Goal: Information Seeking & Learning: Learn about a topic

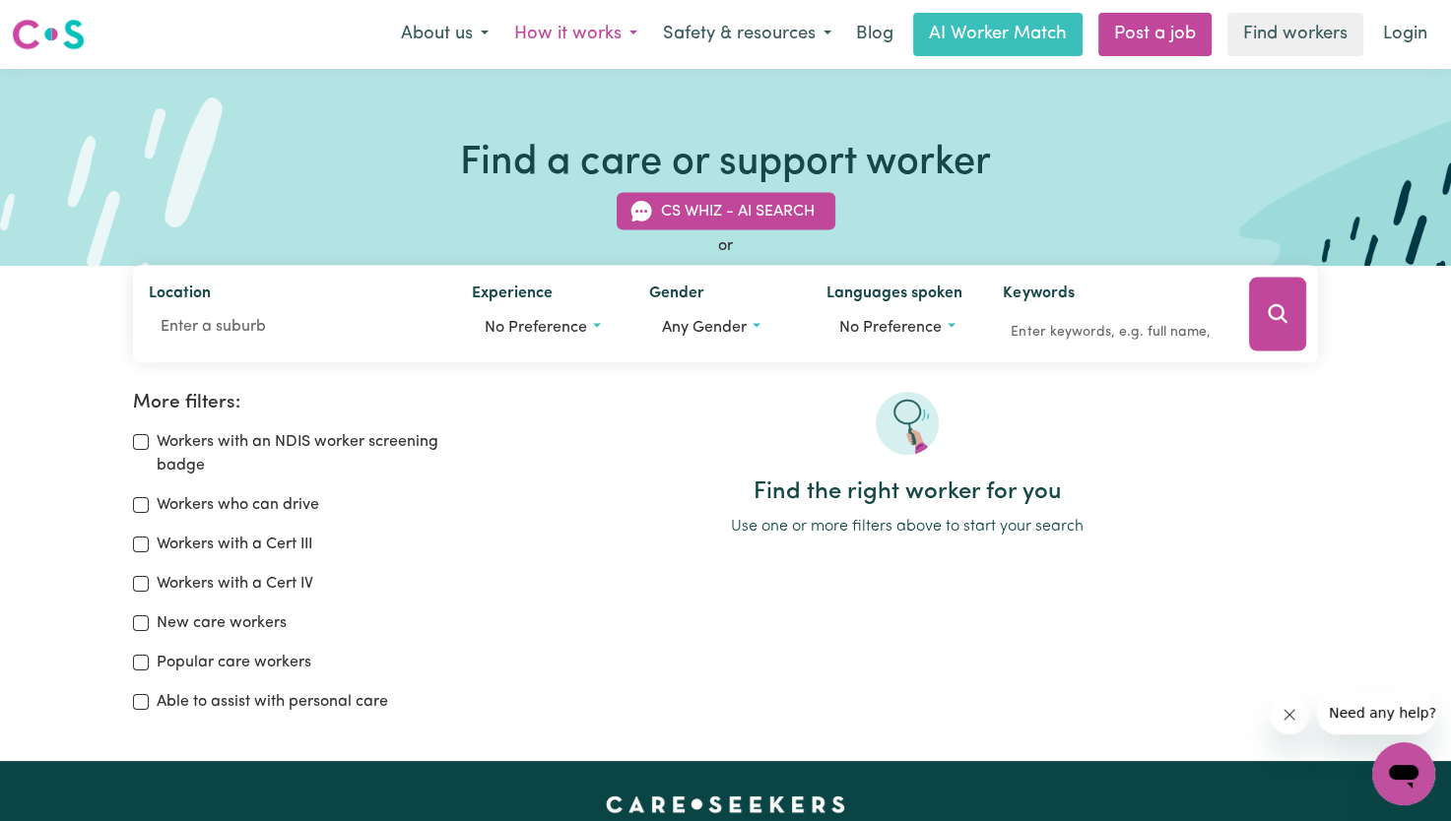
click at [611, 42] on button "How it works" at bounding box center [575, 34] width 149 height 41
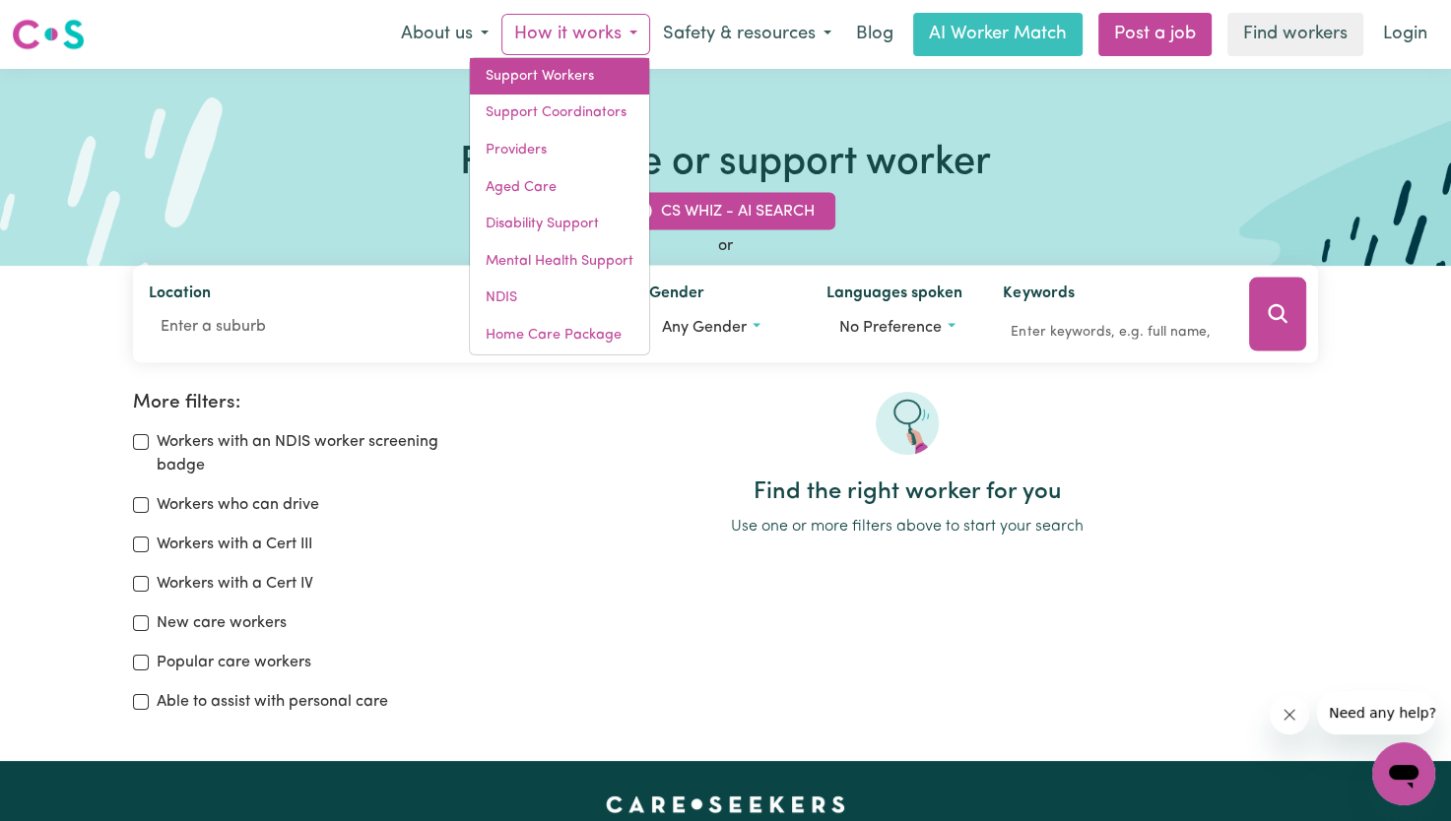
click at [609, 83] on link "Support Workers" at bounding box center [559, 76] width 179 height 37
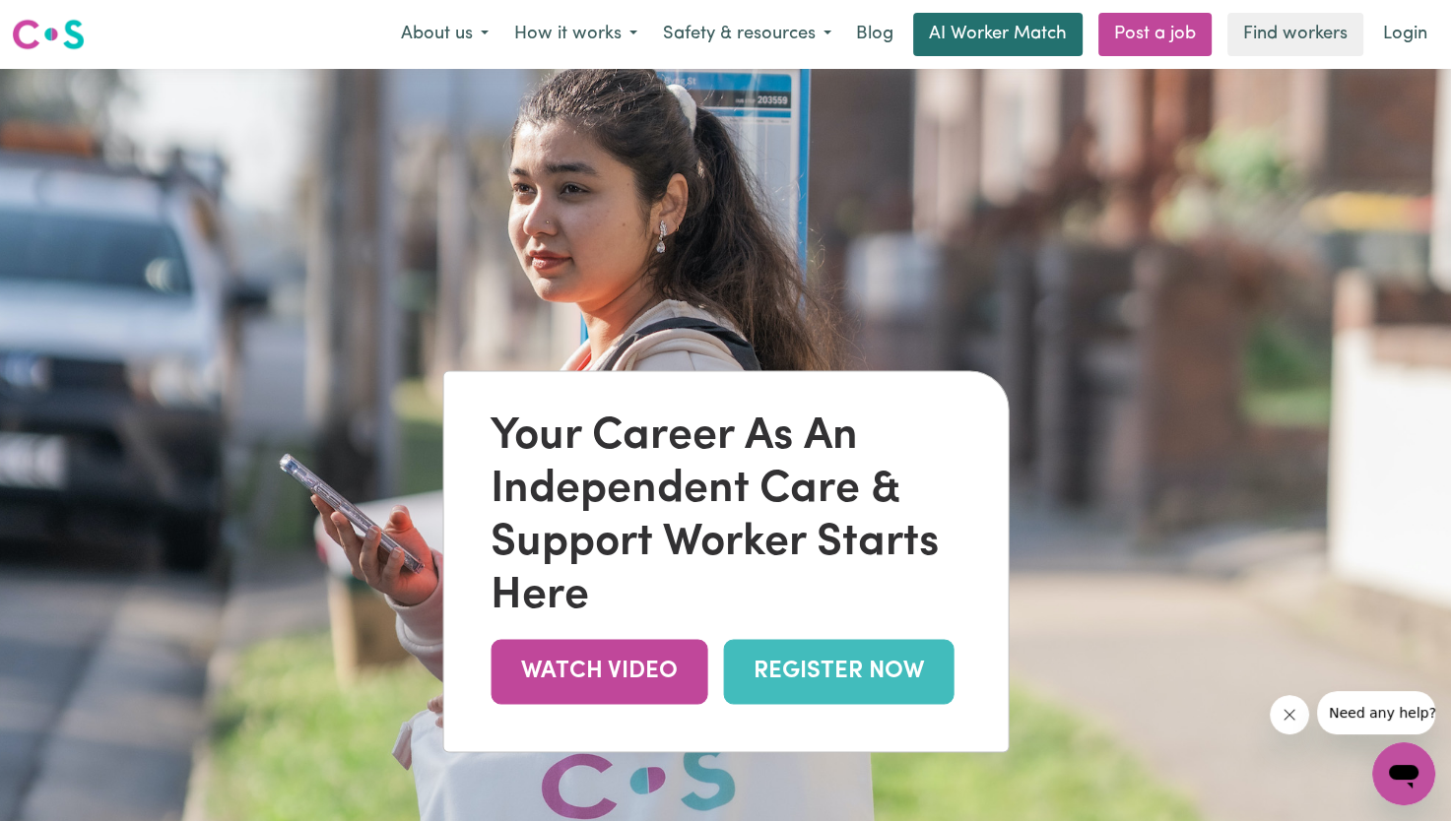
click at [1036, 33] on link "AI Worker Match" at bounding box center [997, 34] width 169 height 43
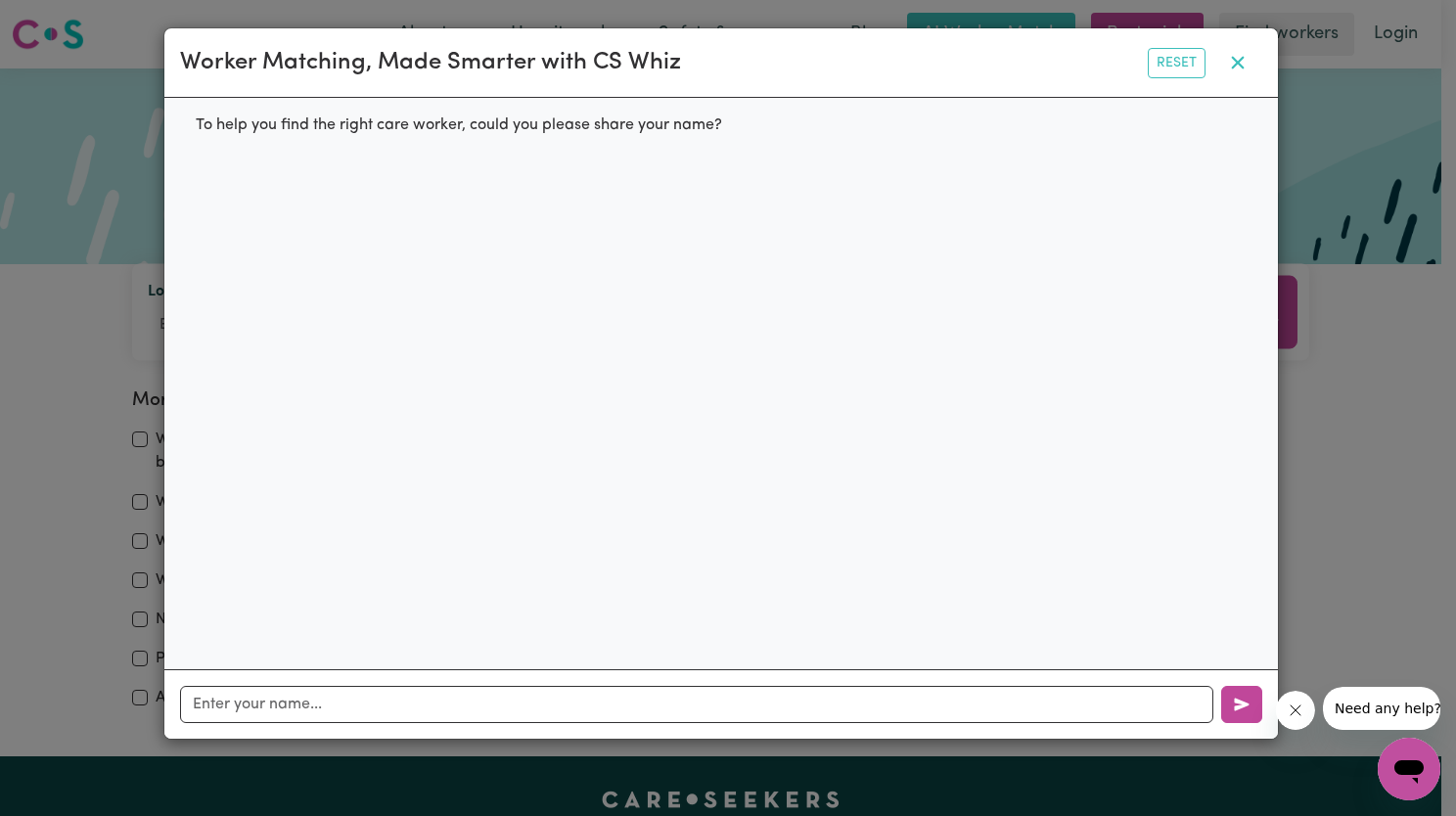
click at [1236, 57] on icon "button" at bounding box center [1238, 63] width 24 height 24
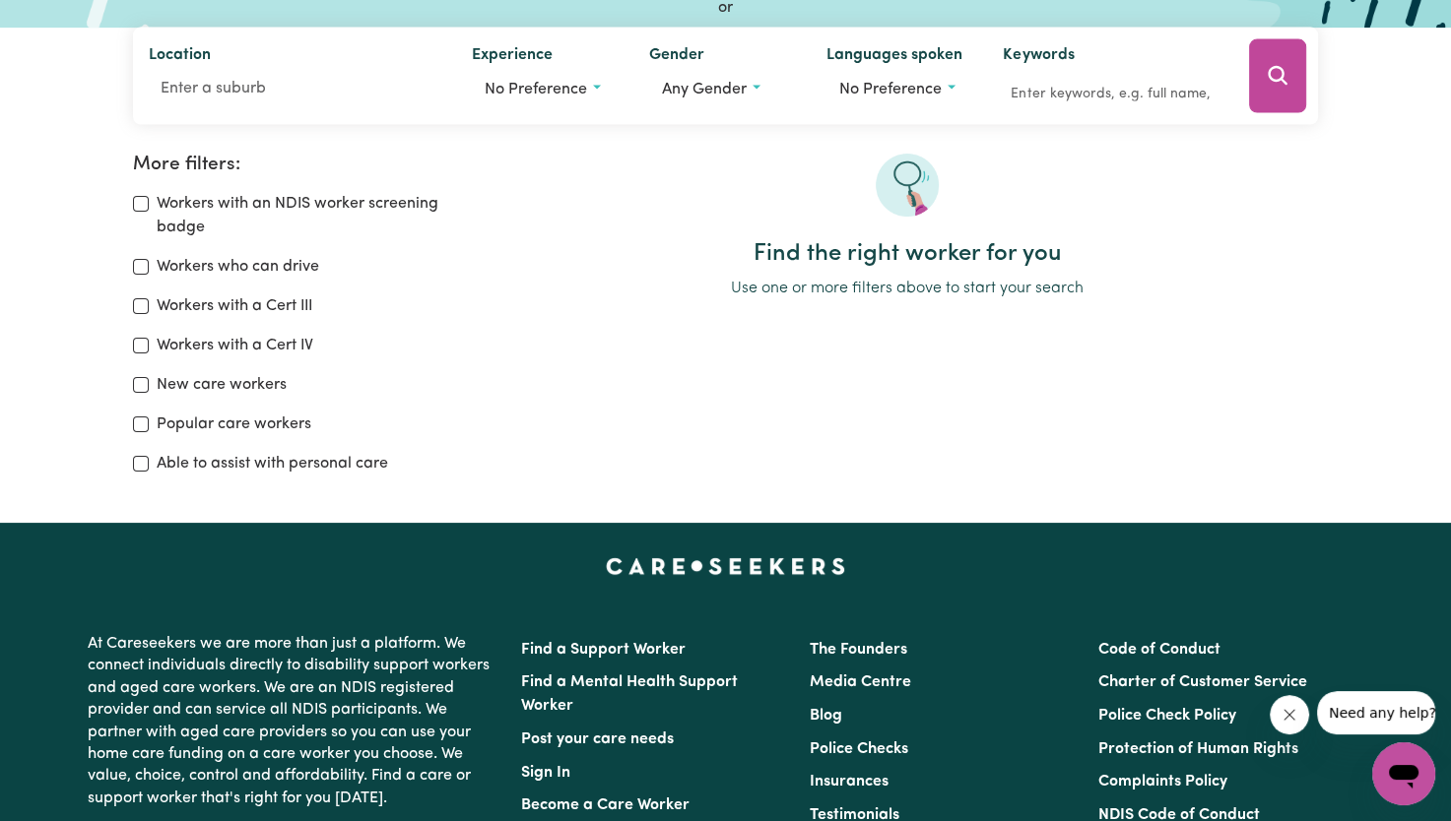
scroll to position [689, 0]
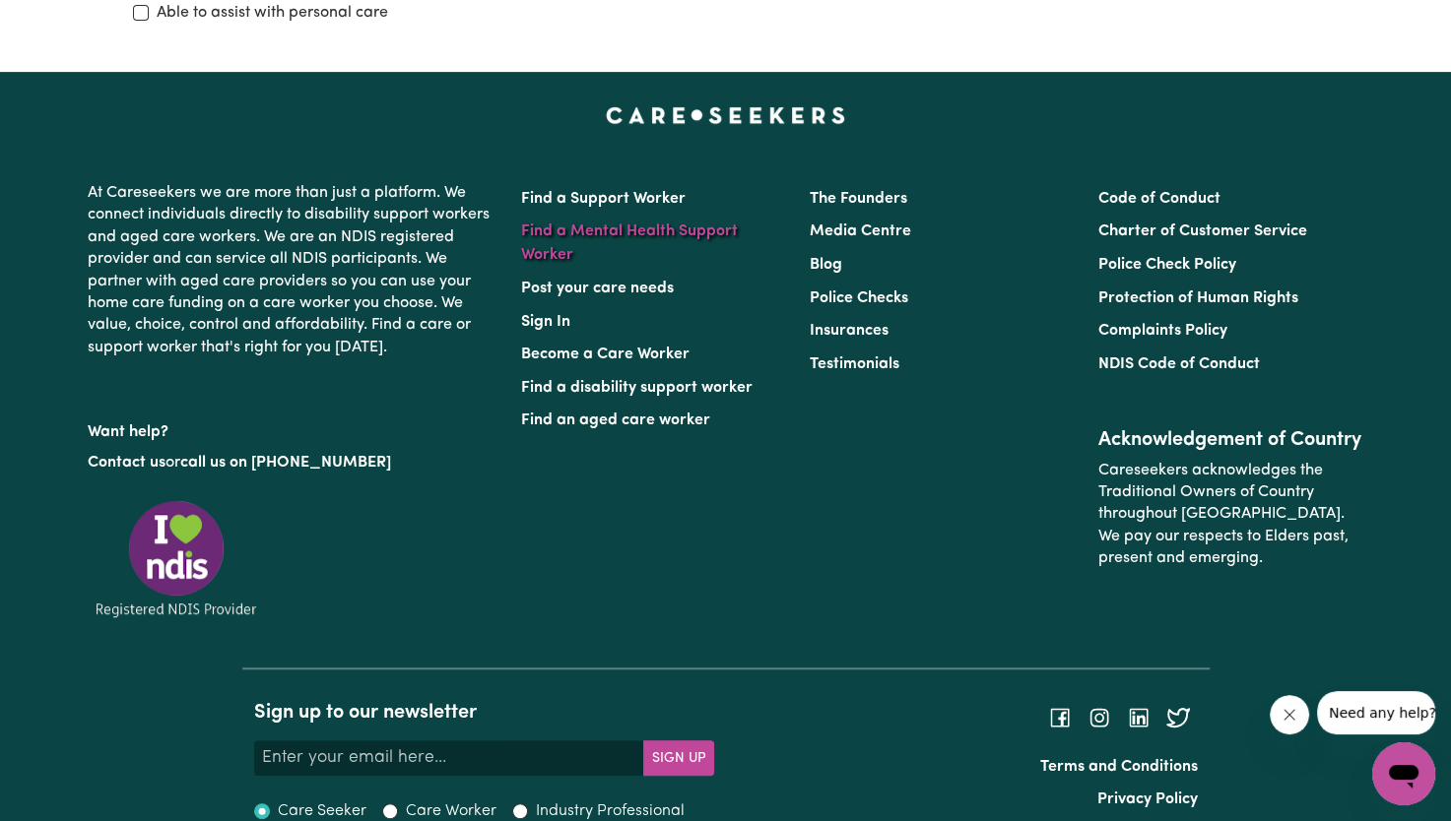
click at [554, 239] on link "Find a Mental Health Support Worker" at bounding box center [629, 243] width 217 height 39
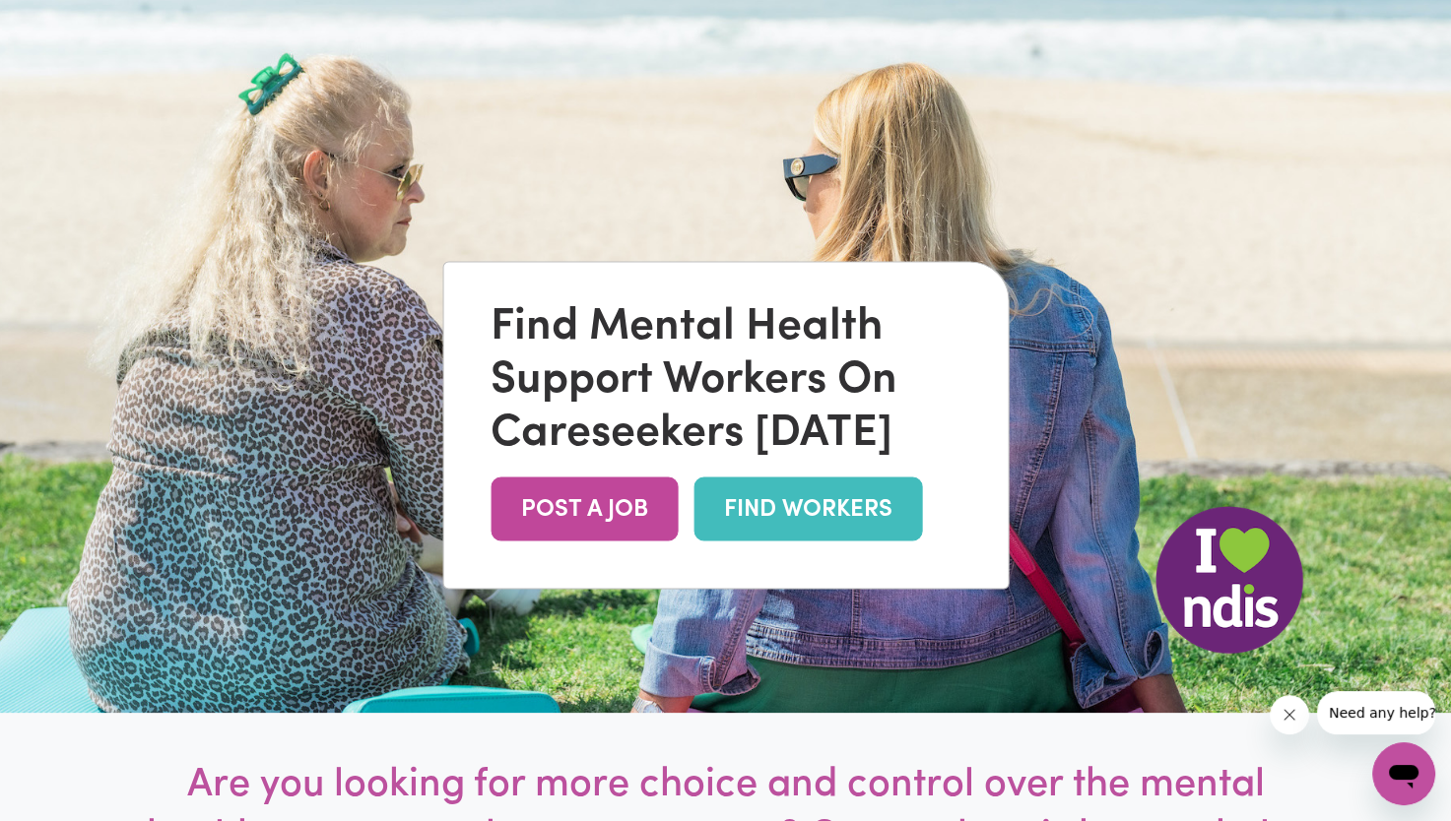
scroll to position [295, 0]
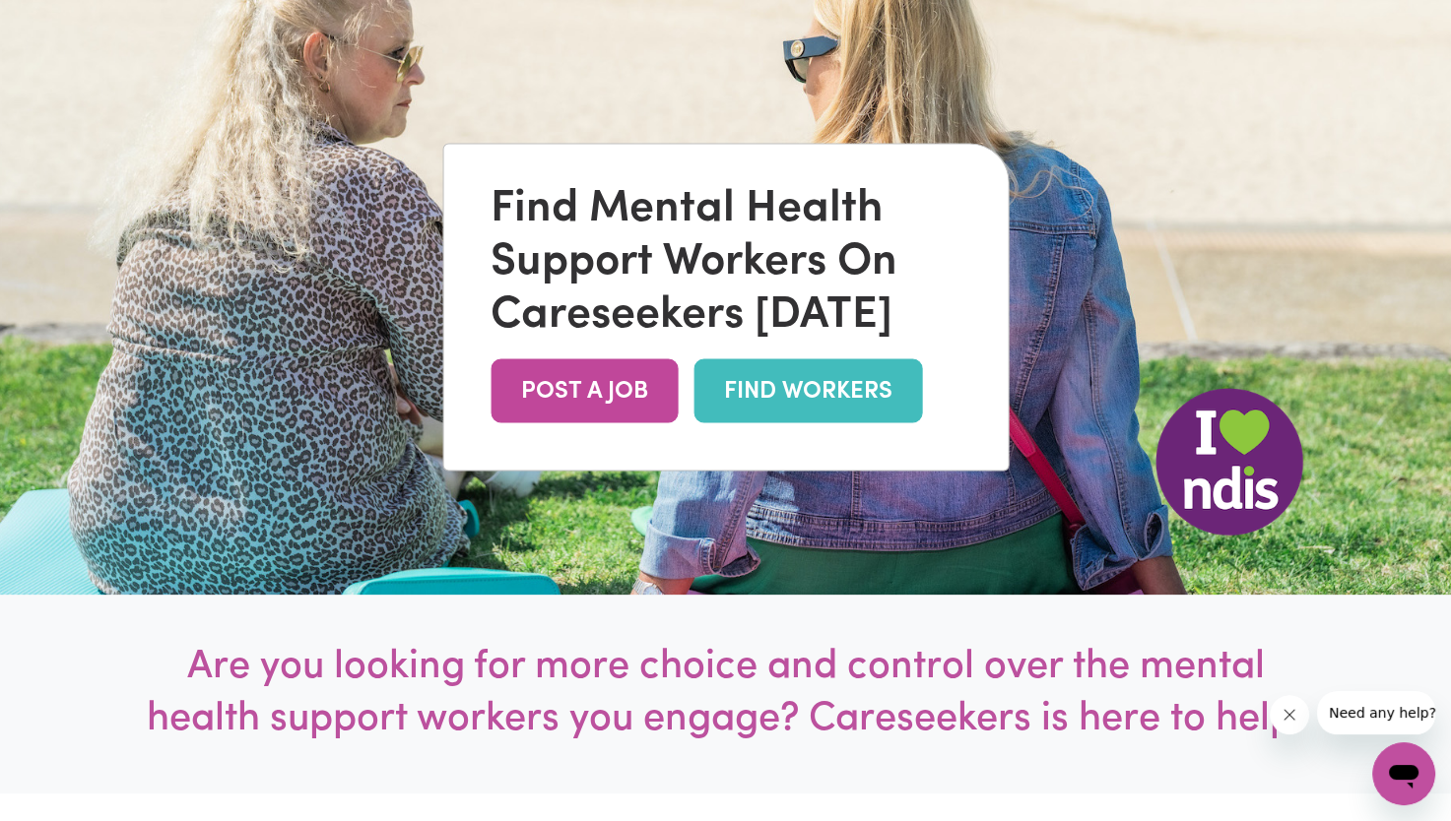
click at [831, 390] on link "FIND WORKERS" at bounding box center [807, 391] width 228 height 64
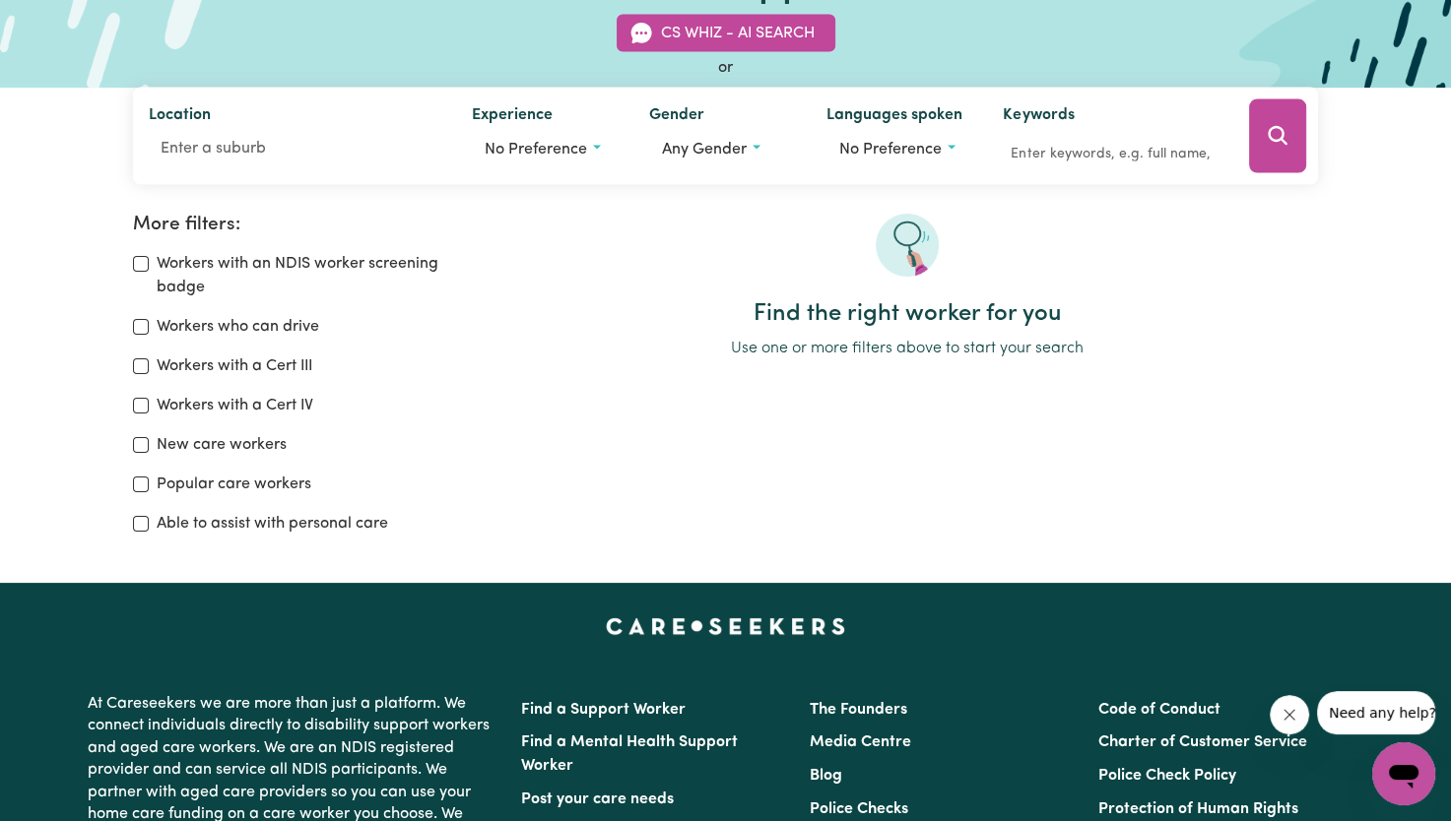
scroll to position [197, 0]
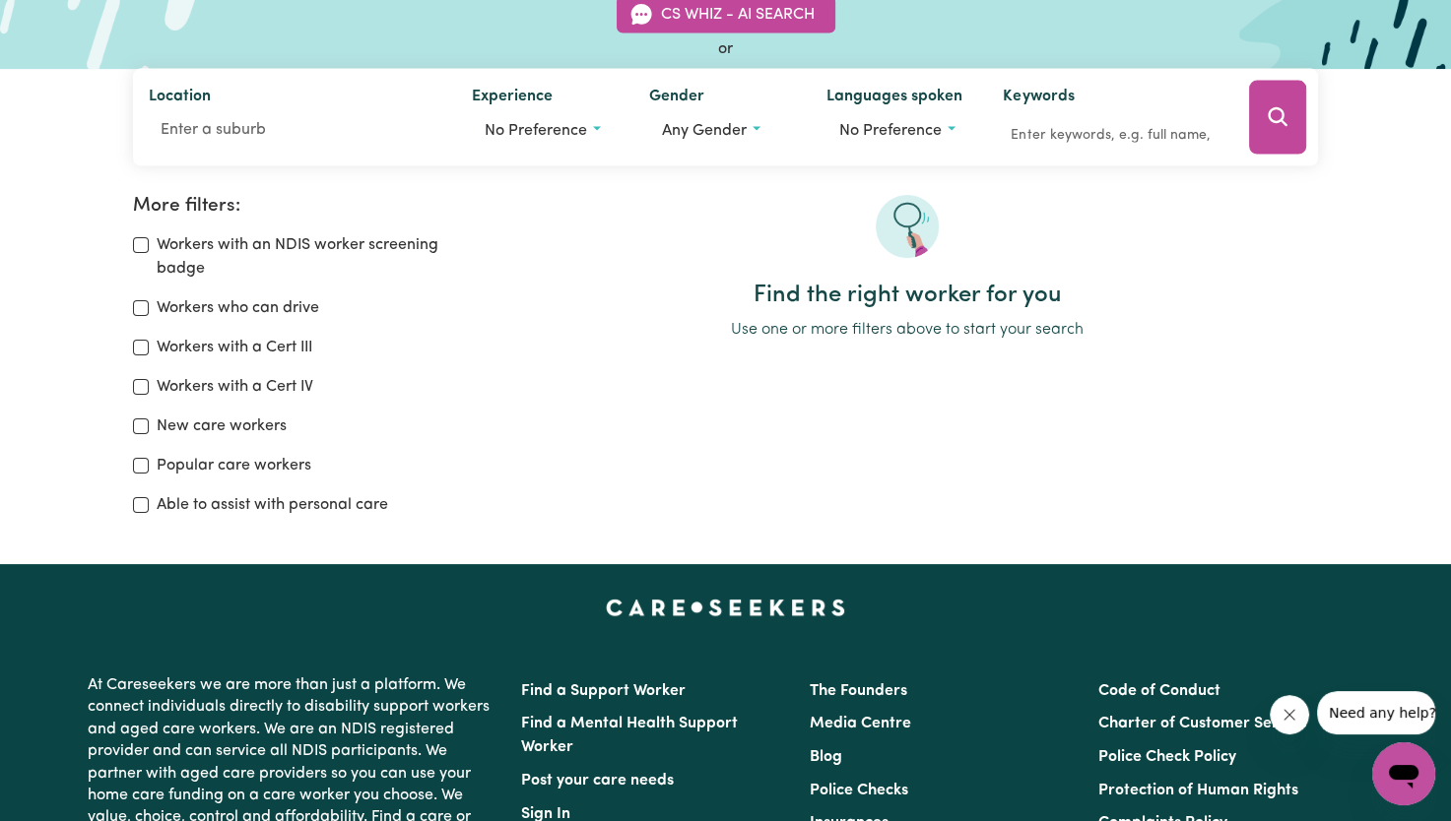
click at [279, 229] on div "More filters: Workers with an NDIS worker screening badge Workers who can drive…" at bounding box center [302, 356] width 339 height 322
click at [291, 243] on label "Workers with an NDIS worker screening badge" at bounding box center [314, 256] width 315 height 47
click at [149, 243] on input "Workers with an NDIS worker screening badge" at bounding box center [141, 245] width 16 height 16
checkbox input "true"
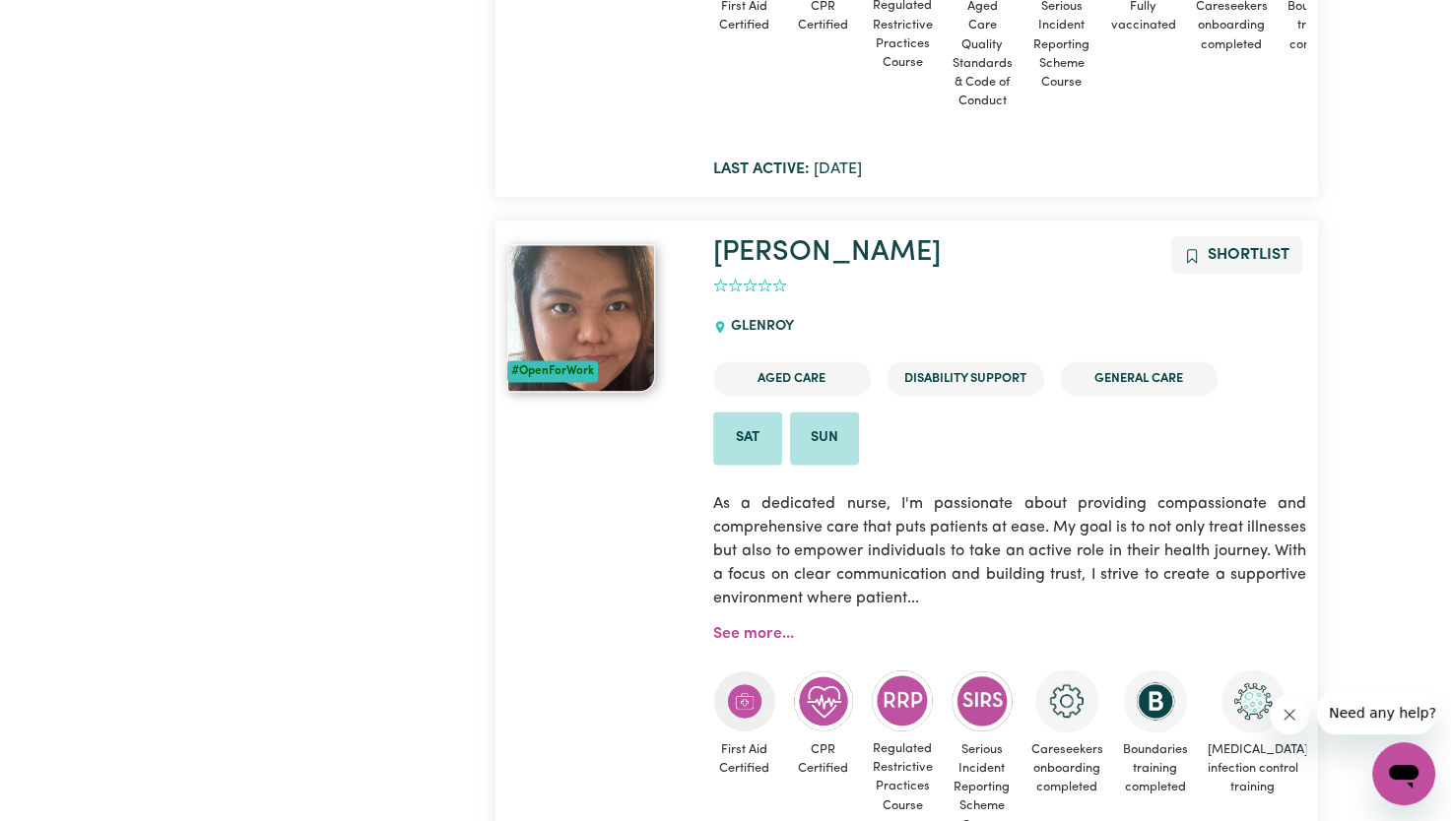
scroll to position [16971, 0]
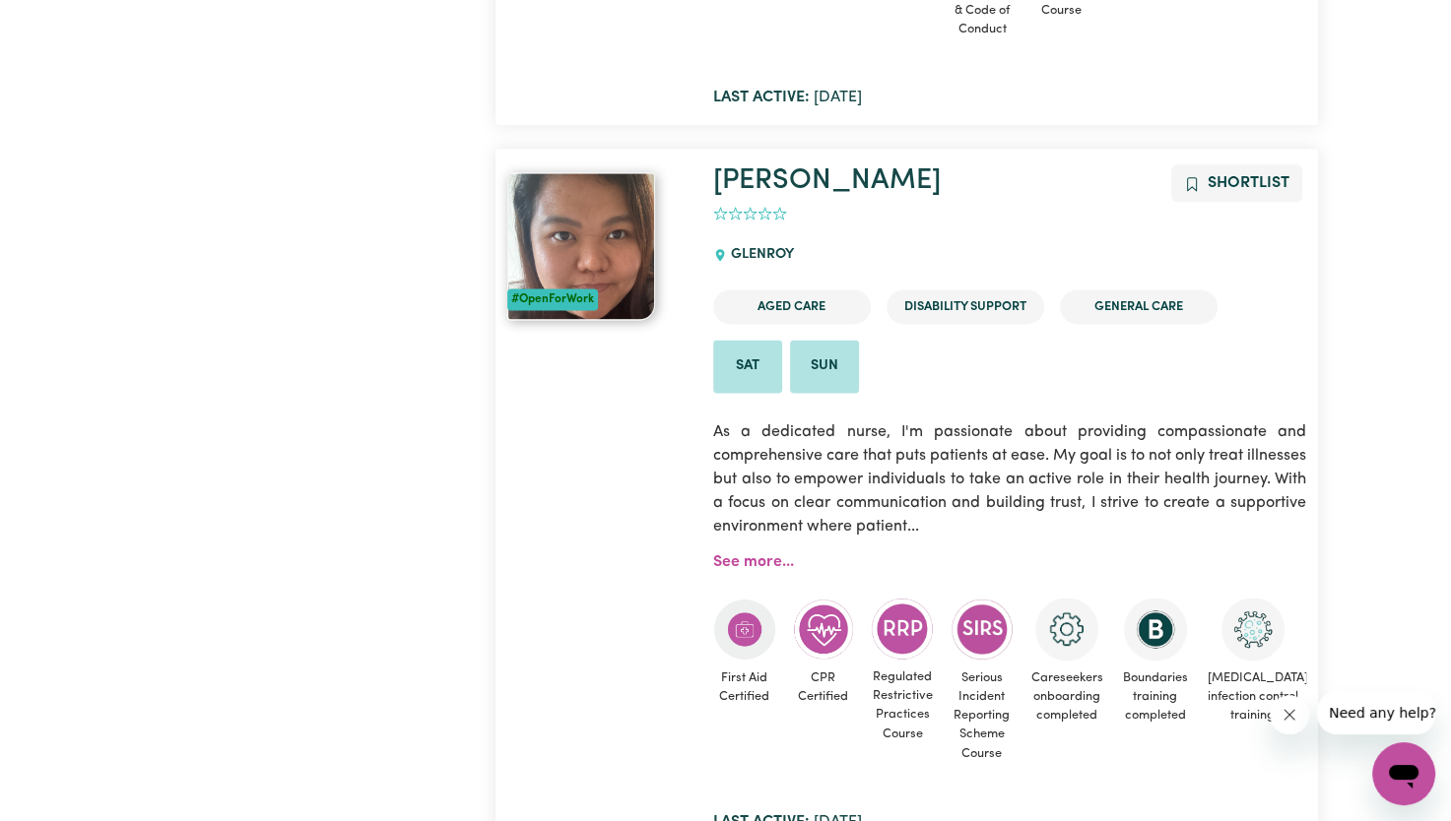
click at [1300, 710] on button "Close message from company" at bounding box center [1288, 714] width 39 height 39
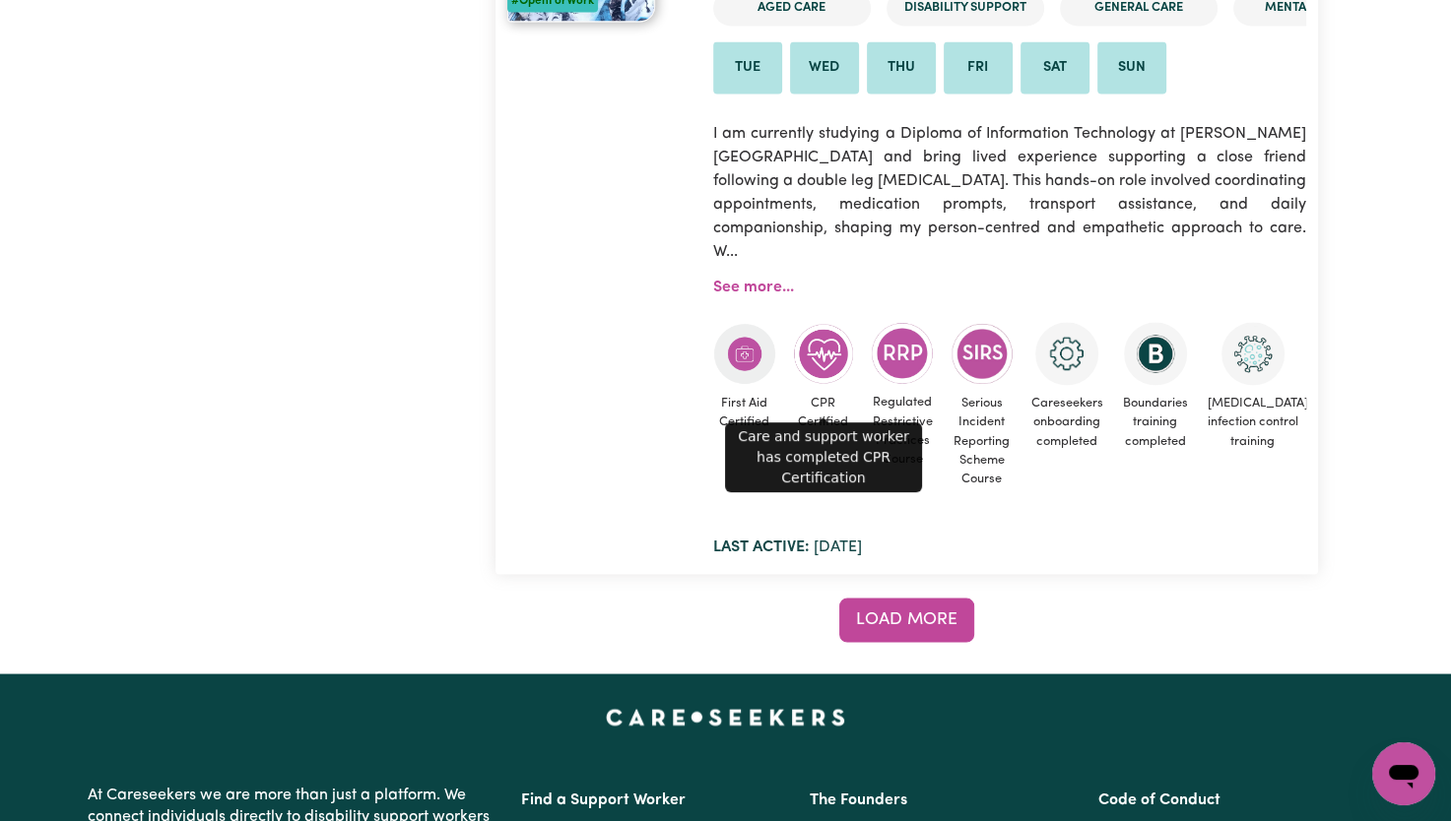
scroll to position [18153, 0]
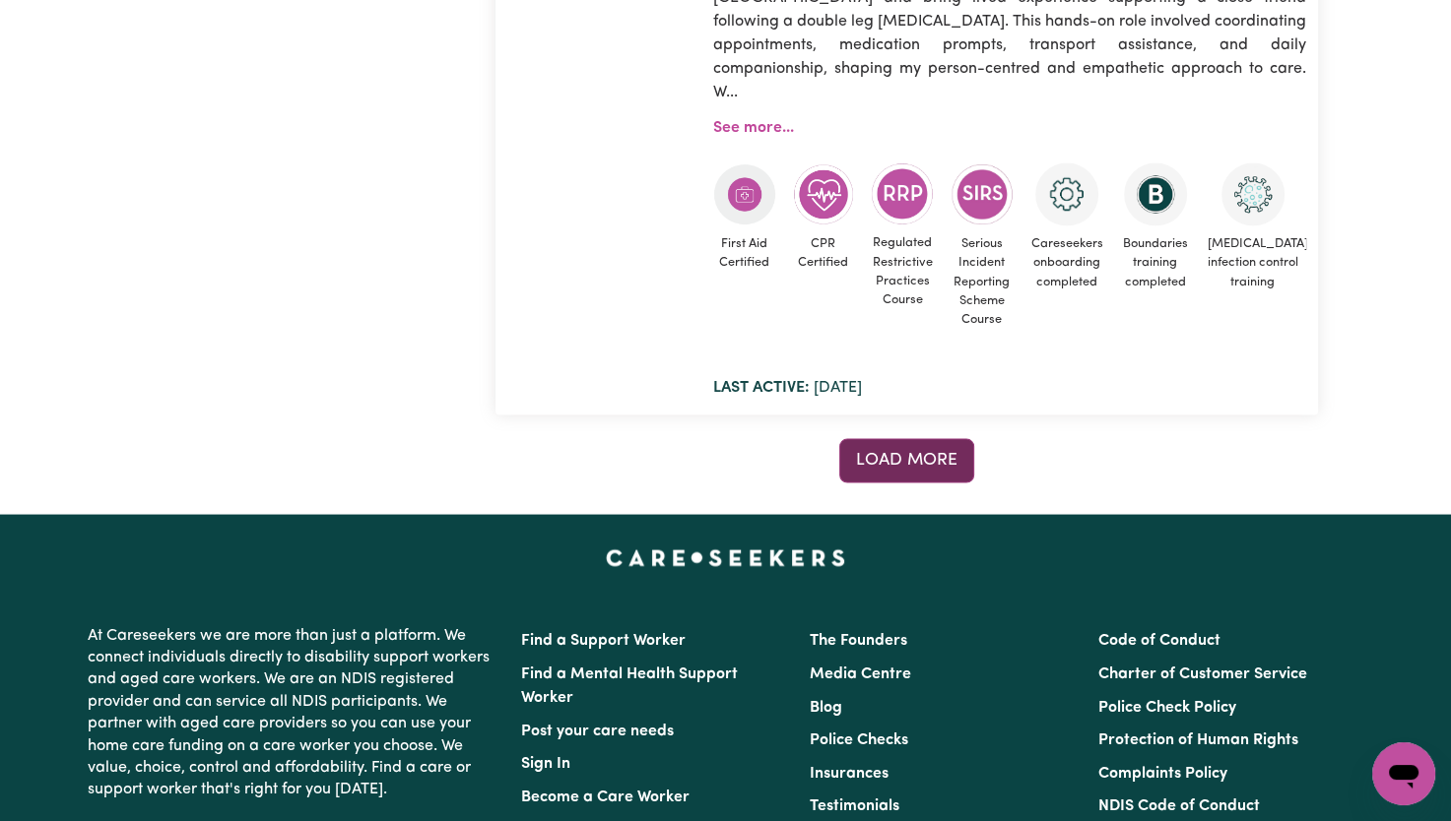
click at [943, 452] on span "Load more" at bounding box center [906, 460] width 101 height 17
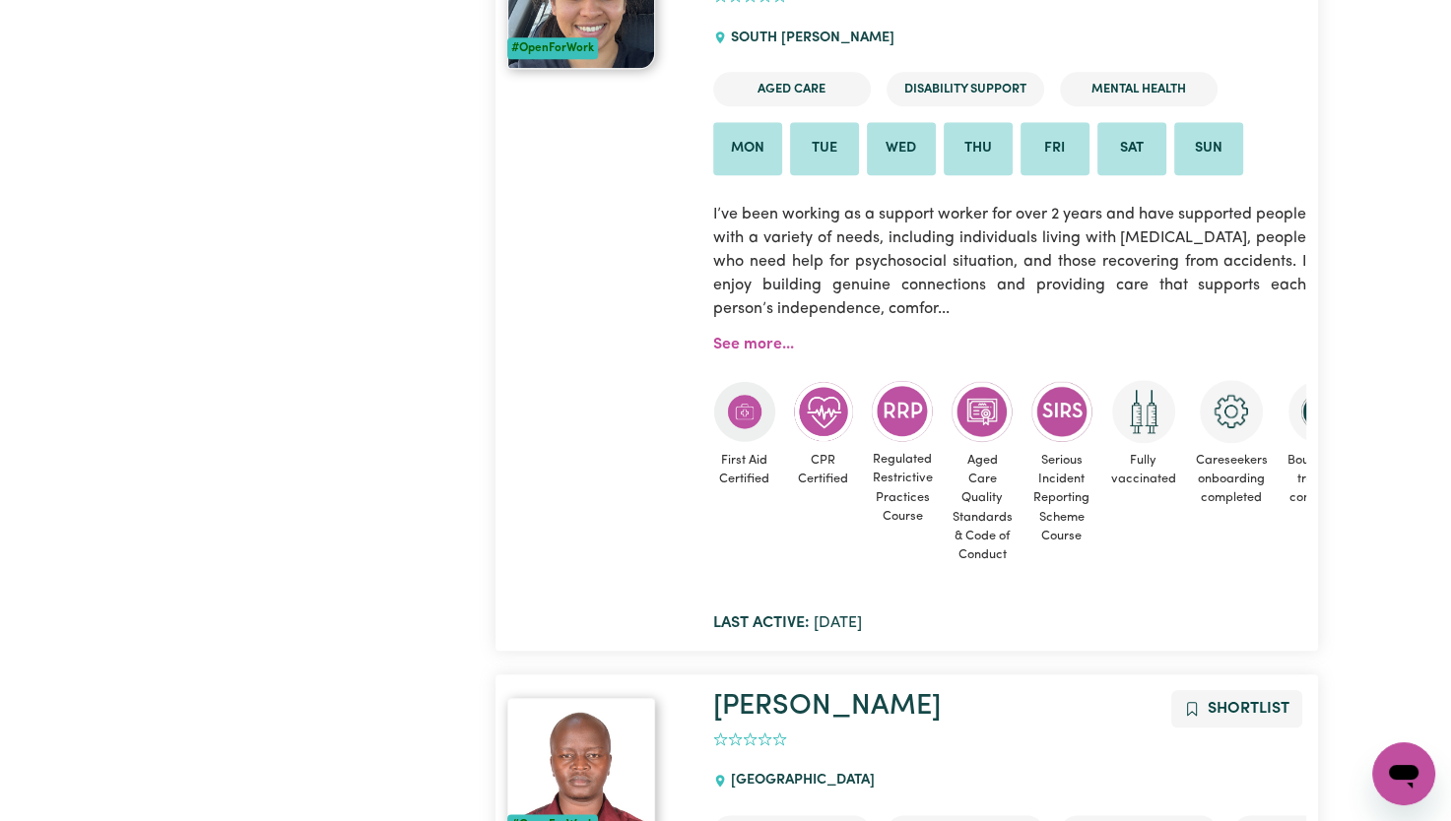
scroll to position [0, 0]
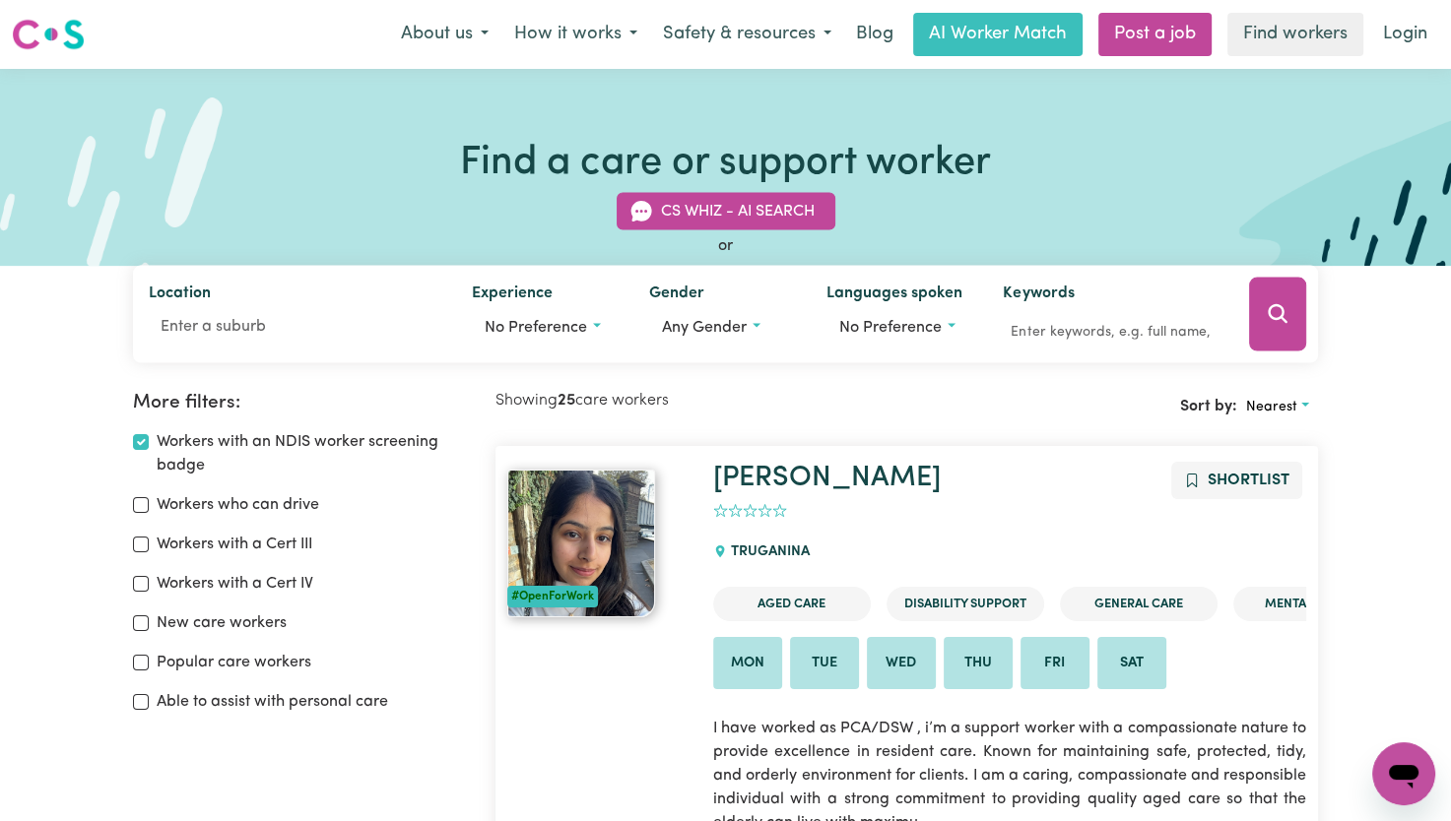
click at [607, 413] on div "Showing 25 care workers" at bounding box center [701, 407] width 412 height 31
click at [620, 396] on h2 "Showing 25 care workers" at bounding box center [701, 401] width 412 height 19
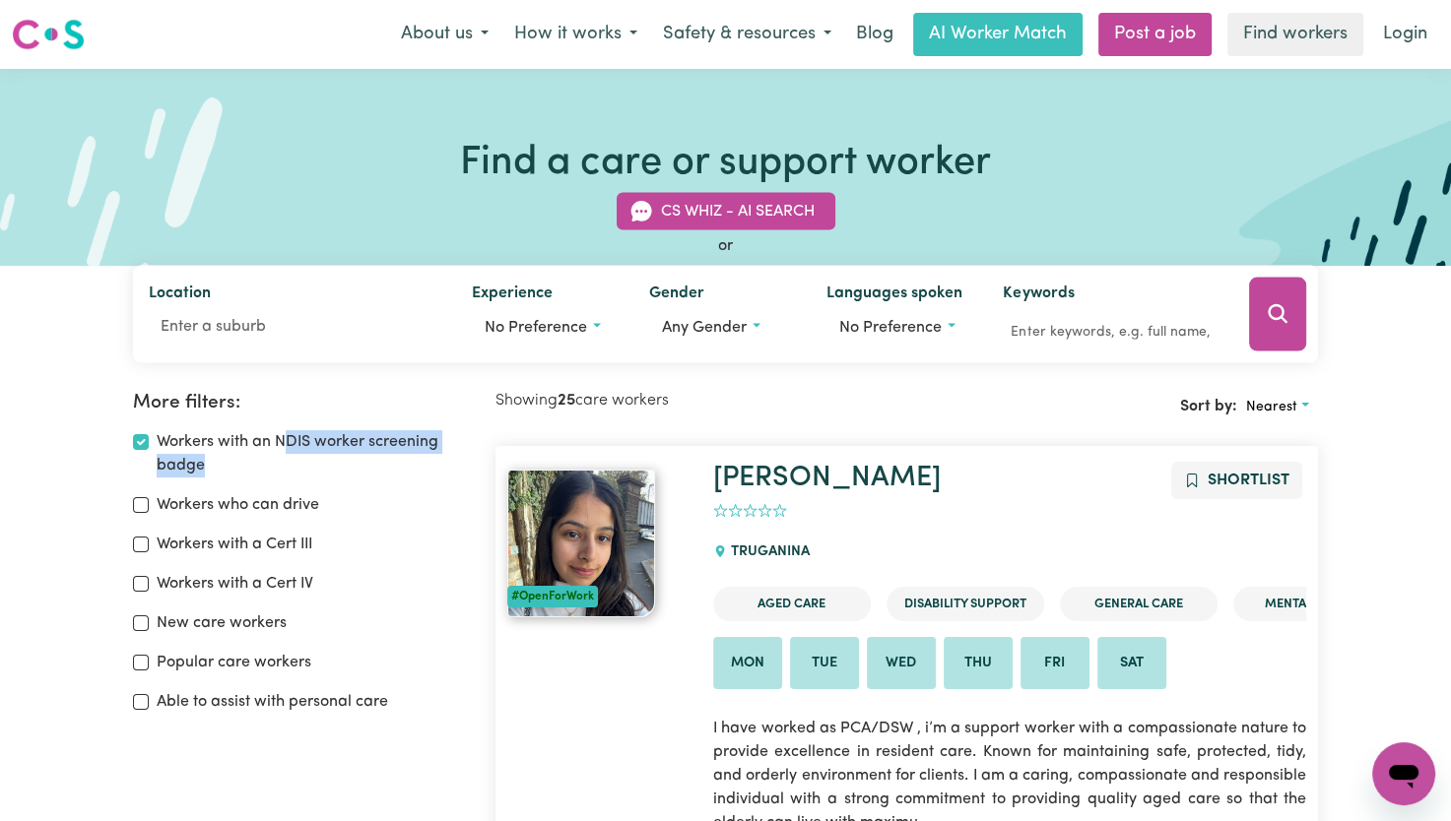
drag, startPoint x: 285, startPoint y: 433, endPoint x: 430, endPoint y: 461, distance: 148.3
click at [430, 461] on label "Workers with an NDIS worker screening badge" at bounding box center [314, 453] width 315 height 47
drag, startPoint x: 430, startPoint y: 461, endPoint x: 311, endPoint y: 408, distance: 130.5
click at [311, 408] on h2 "More filters:" at bounding box center [302, 403] width 339 height 23
drag, startPoint x: 266, startPoint y: 431, endPoint x: 309, endPoint y: 449, distance: 46.8
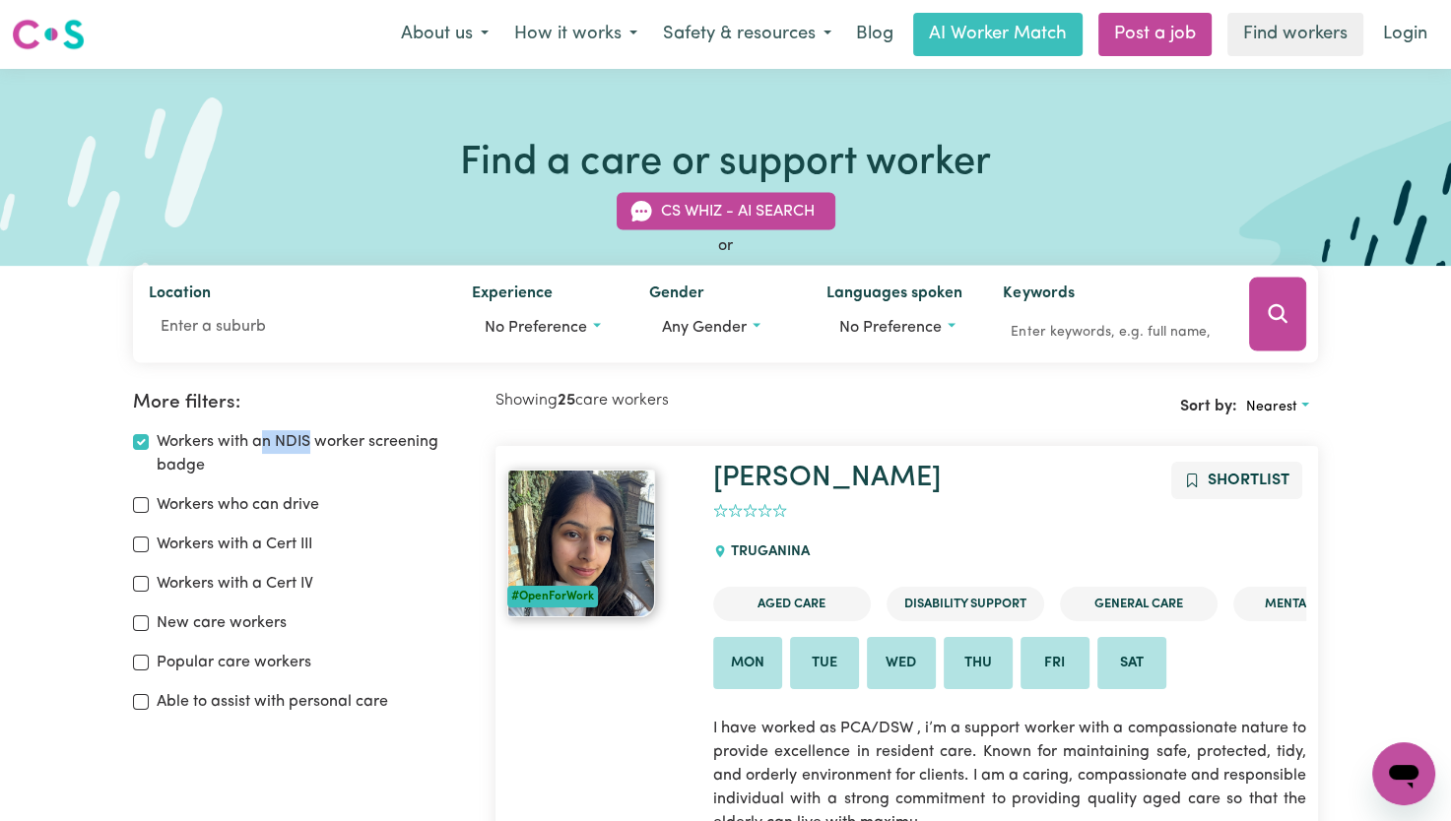
click at [309, 449] on label "Workers with an NDIS worker screening badge" at bounding box center [314, 453] width 315 height 47
click at [574, 407] on b "25" at bounding box center [566, 401] width 18 height 16
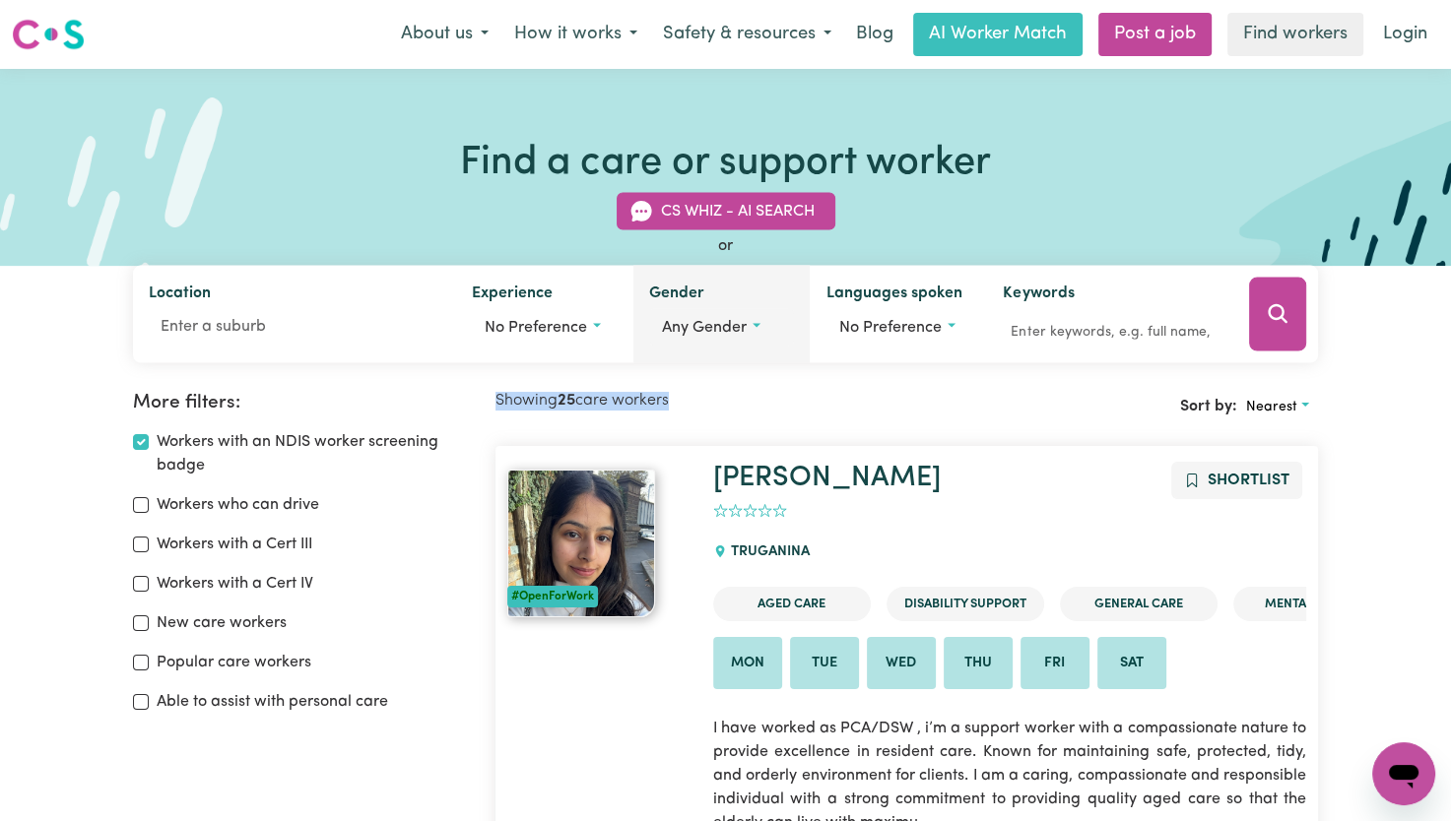
drag, startPoint x: 574, startPoint y: 407, endPoint x: 755, endPoint y: 326, distance: 198.4
click at [755, 326] on button "Any gender" at bounding box center [722, 327] width 146 height 37
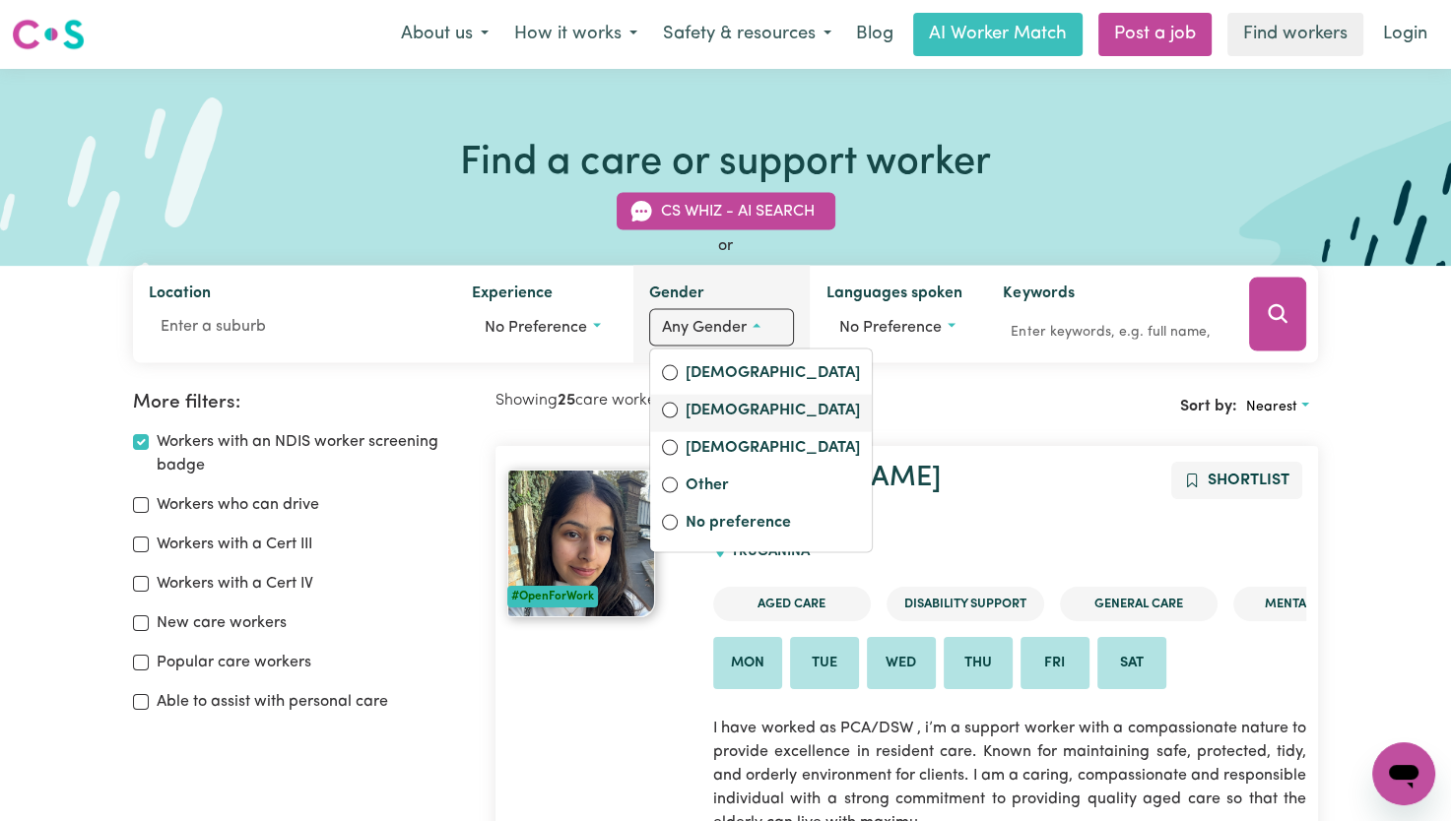
click at [718, 419] on label "[DEMOGRAPHIC_DATA]" at bounding box center [772, 413] width 174 height 28
click at [677, 419] on input "[DEMOGRAPHIC_DATA]" at bounding box center [670, 411] width 16 height 16
radio input "true"
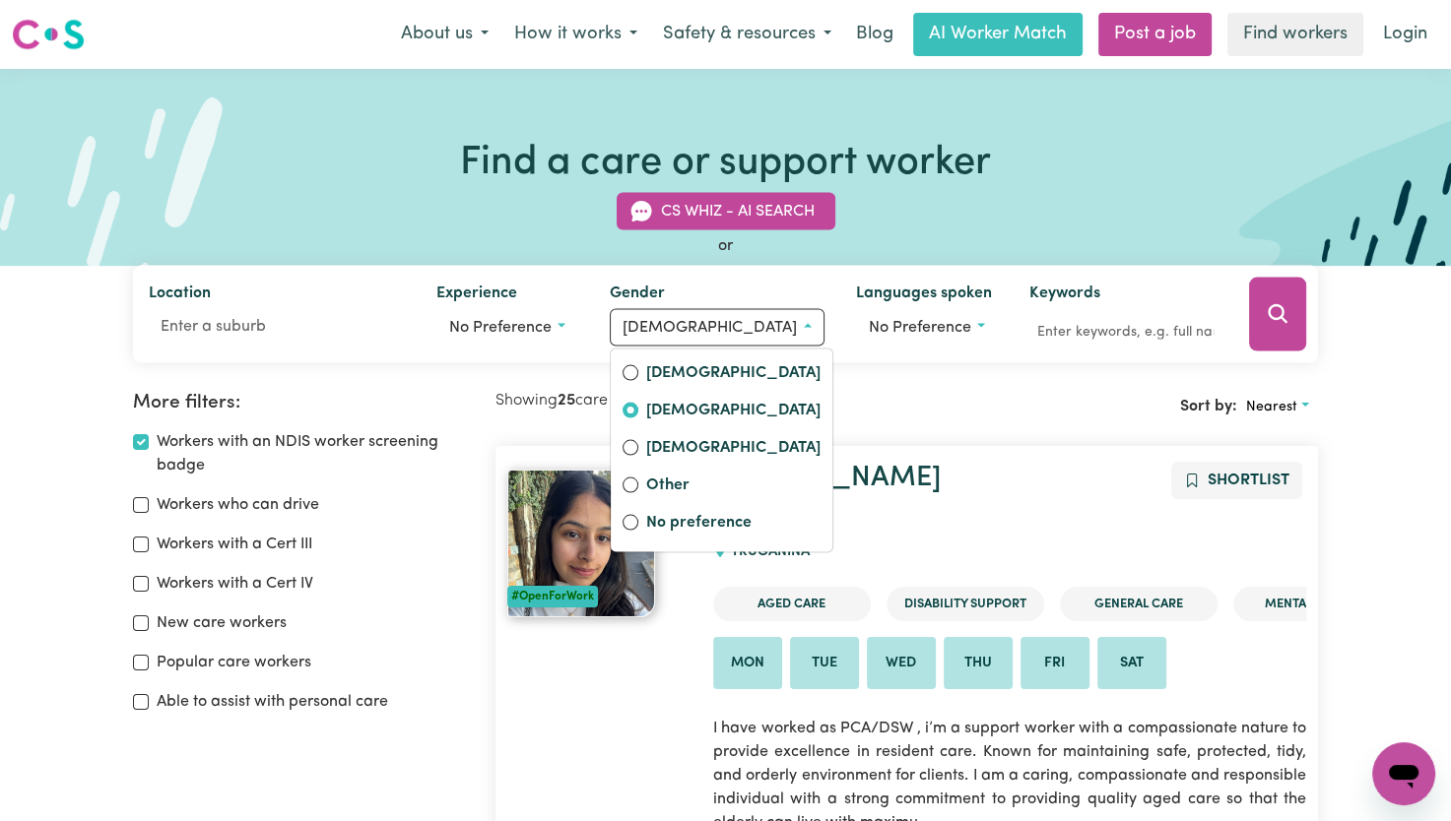
click at [914, 400] on div "Sort by: Nearest" at bounding box center [1113, 407] width 412 height 31
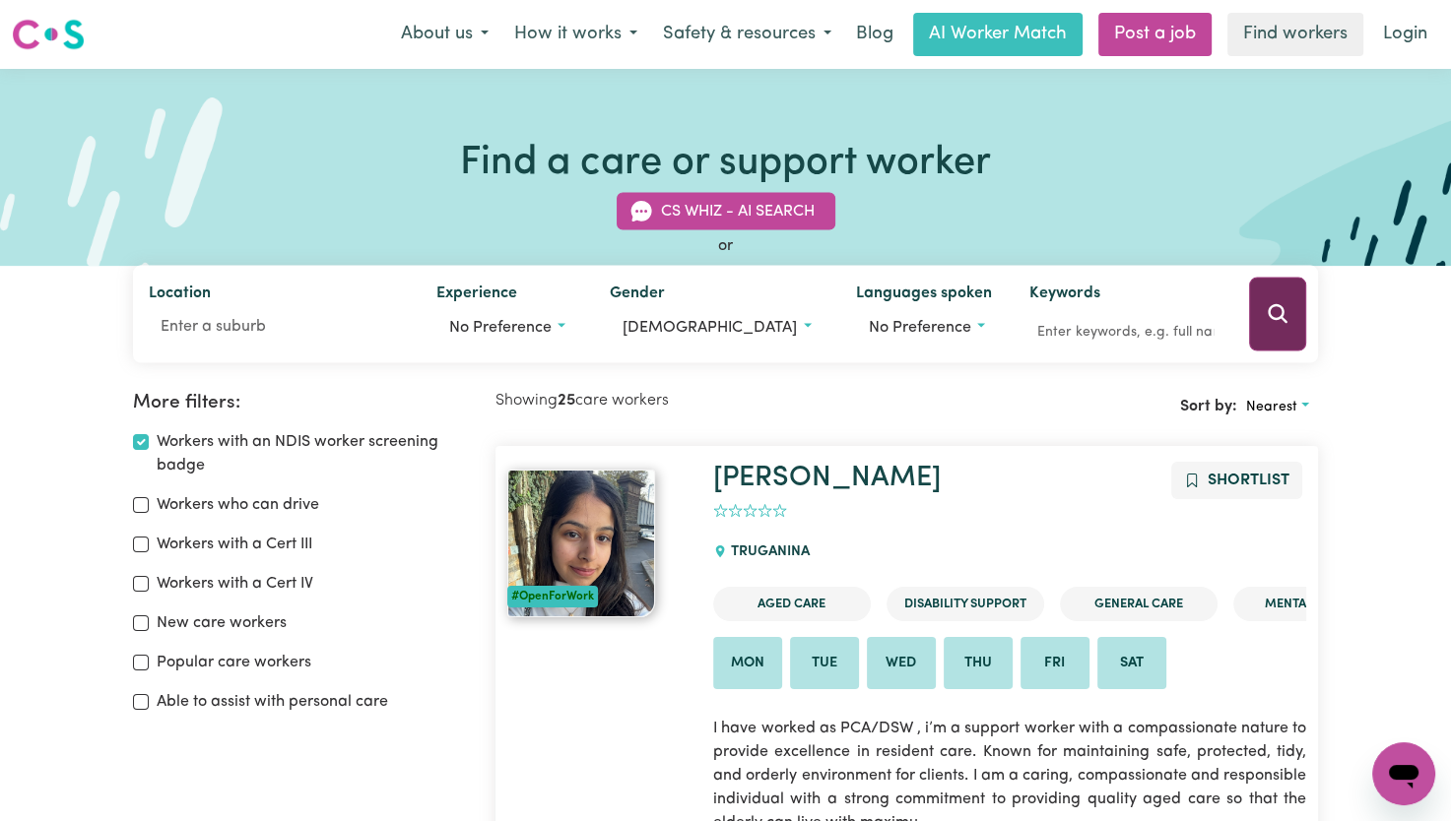
click at [1265, 321] on icon "Search" at bounding box center [1277, 314] width 24 height 24
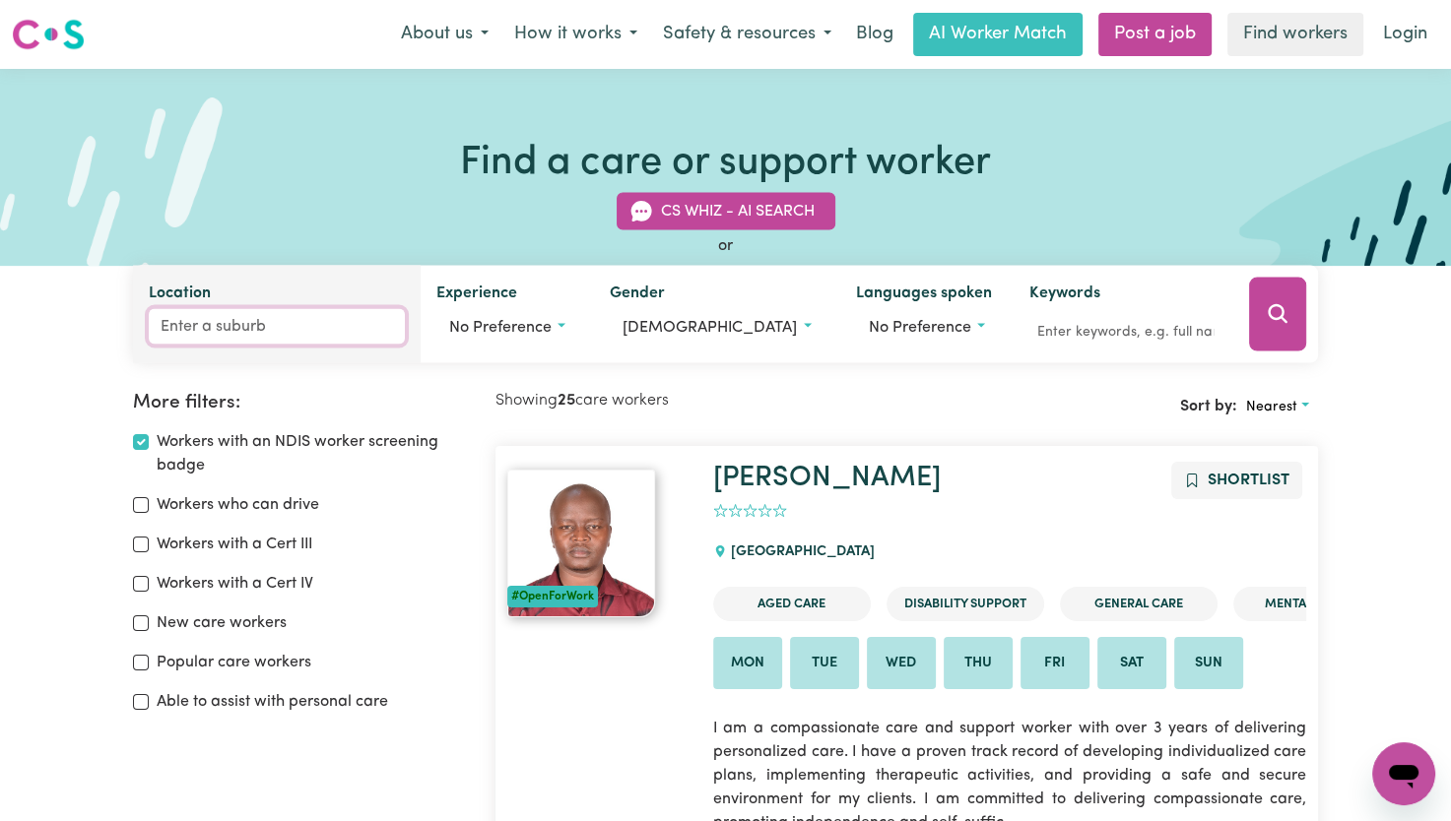
click at [251, 328] on input "Location" at bounding box center [277, 326] width 256 height 35
type input "c"
type input "3145"
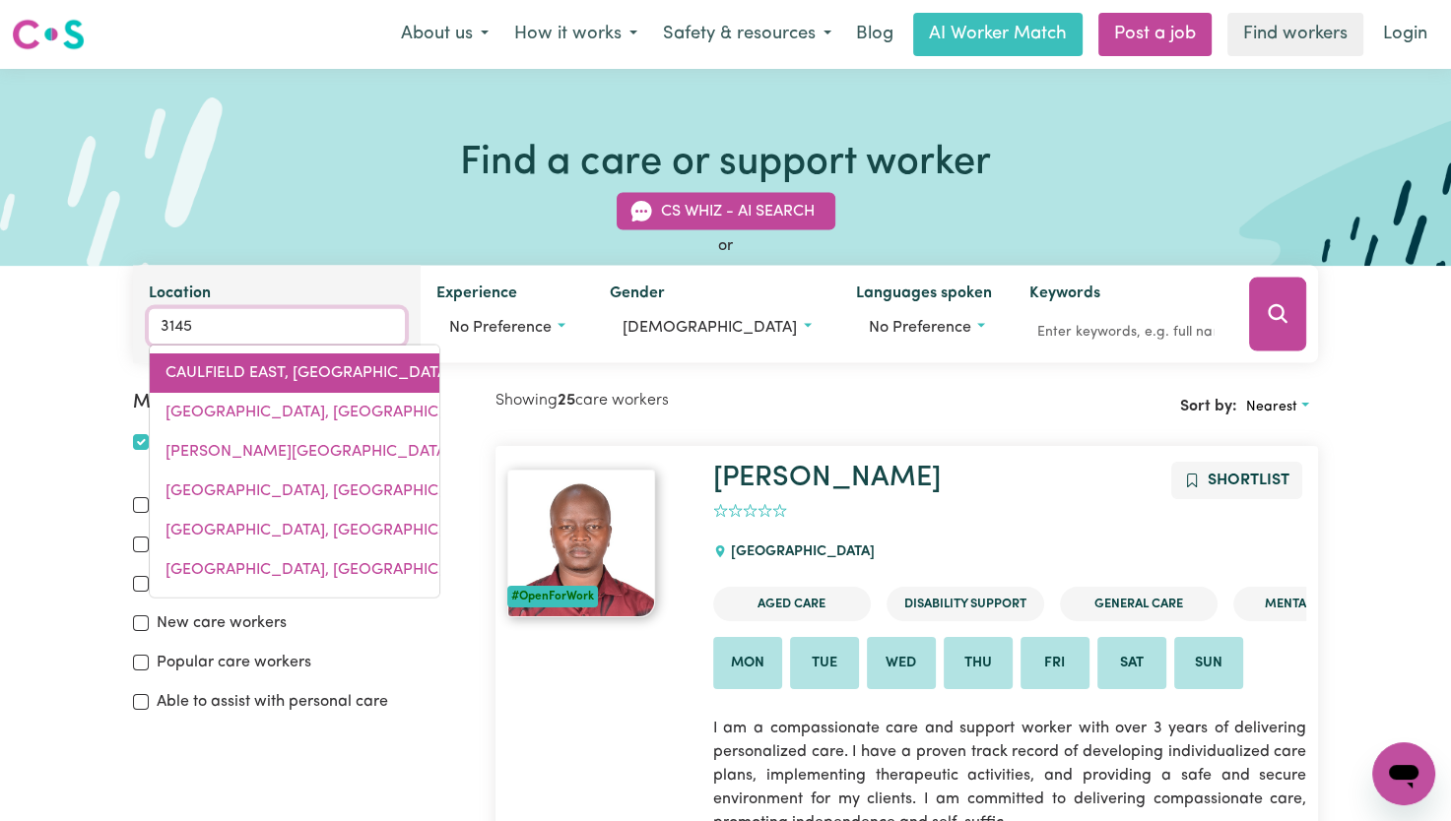
click at [299, 389] on link "CAULFIELD EAST, [GEOGRAPHIC_DATA], 3145" at bounding box center [295, 373] width 290 height 39
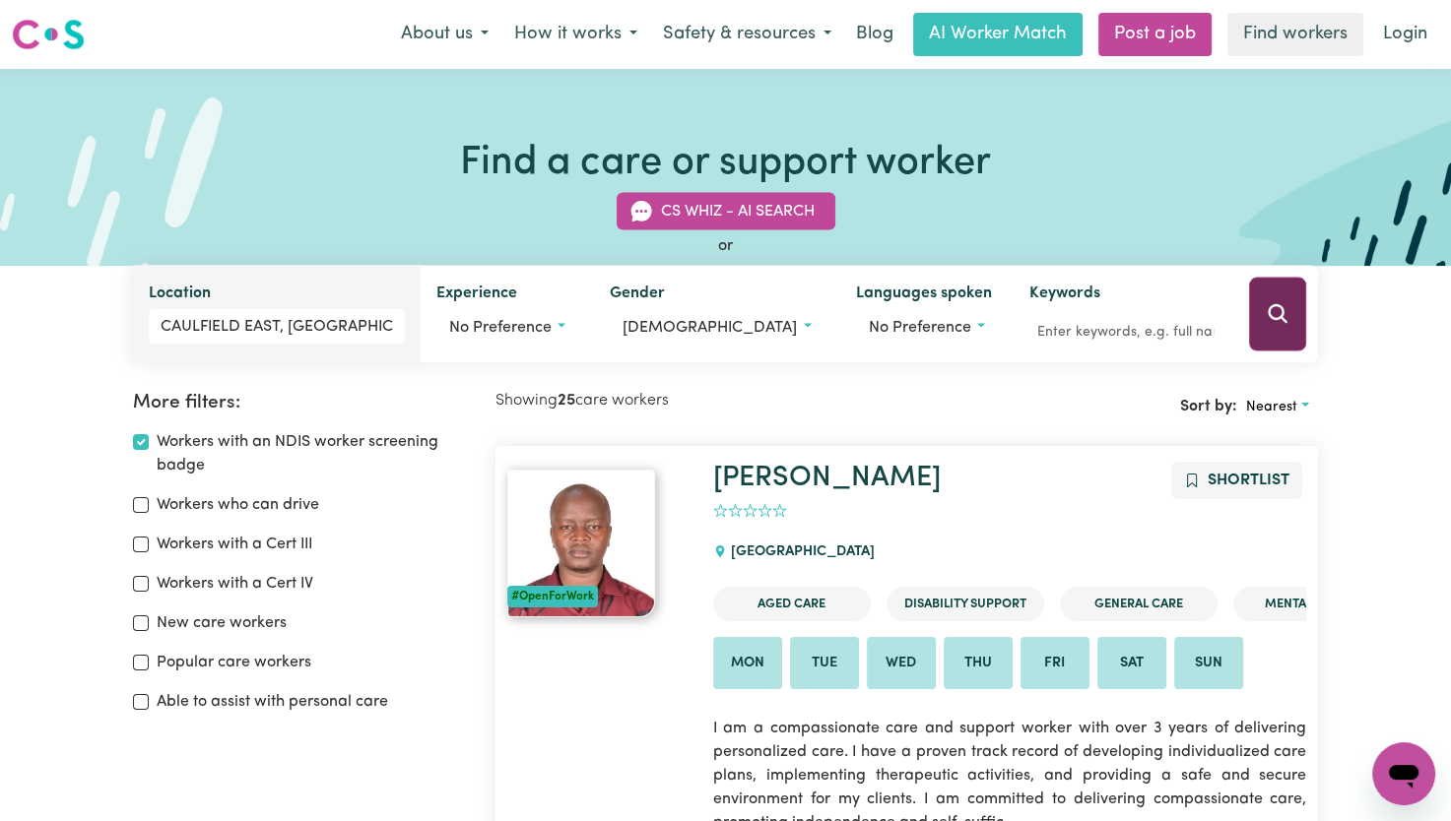
click at [1294, 321] on button "Search" at bounding box center [1277, 315] width 57 height 74
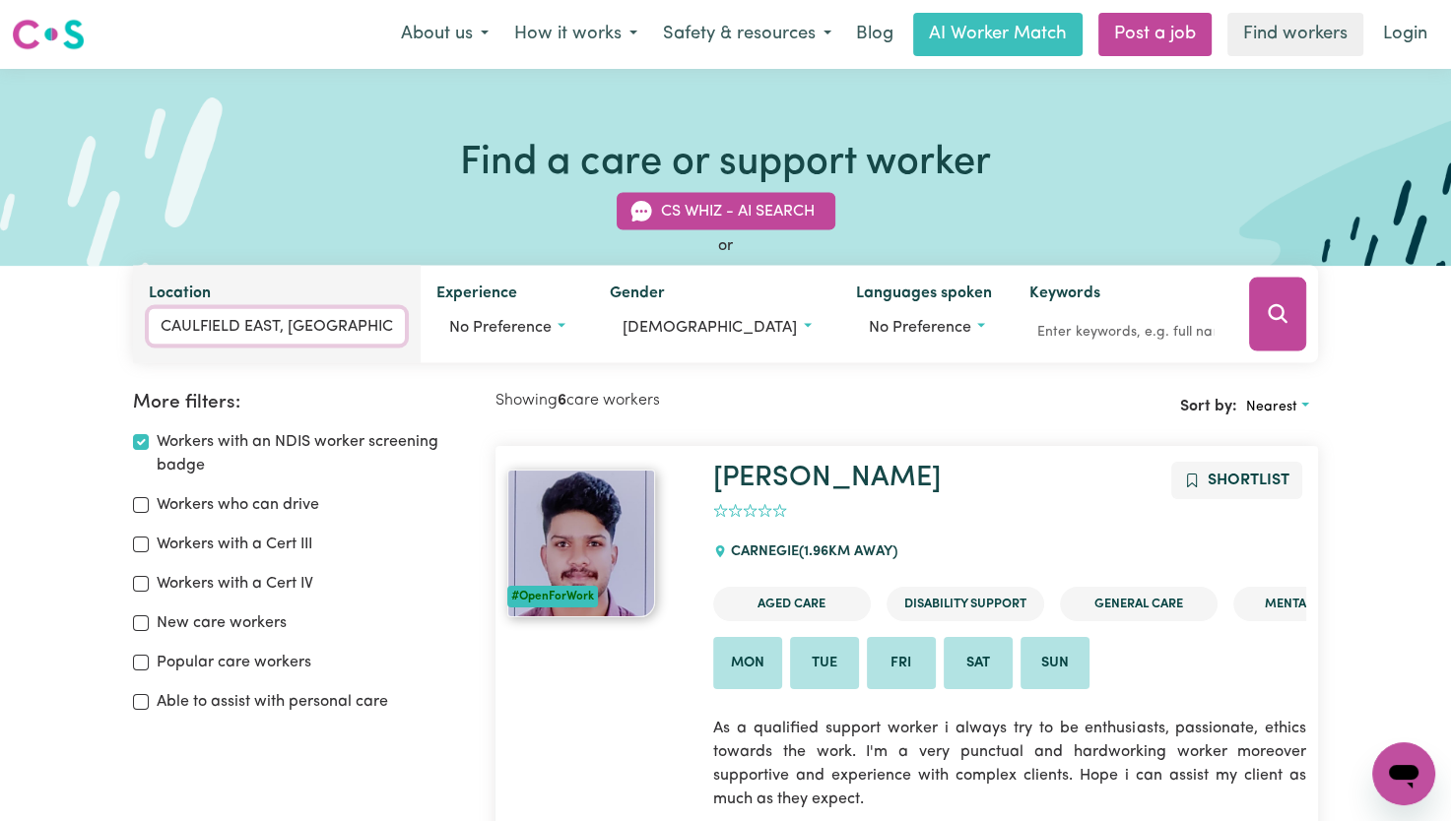
type input "CAULFIELD EAST, [GEOGRAPHIC_DATA], 3145"
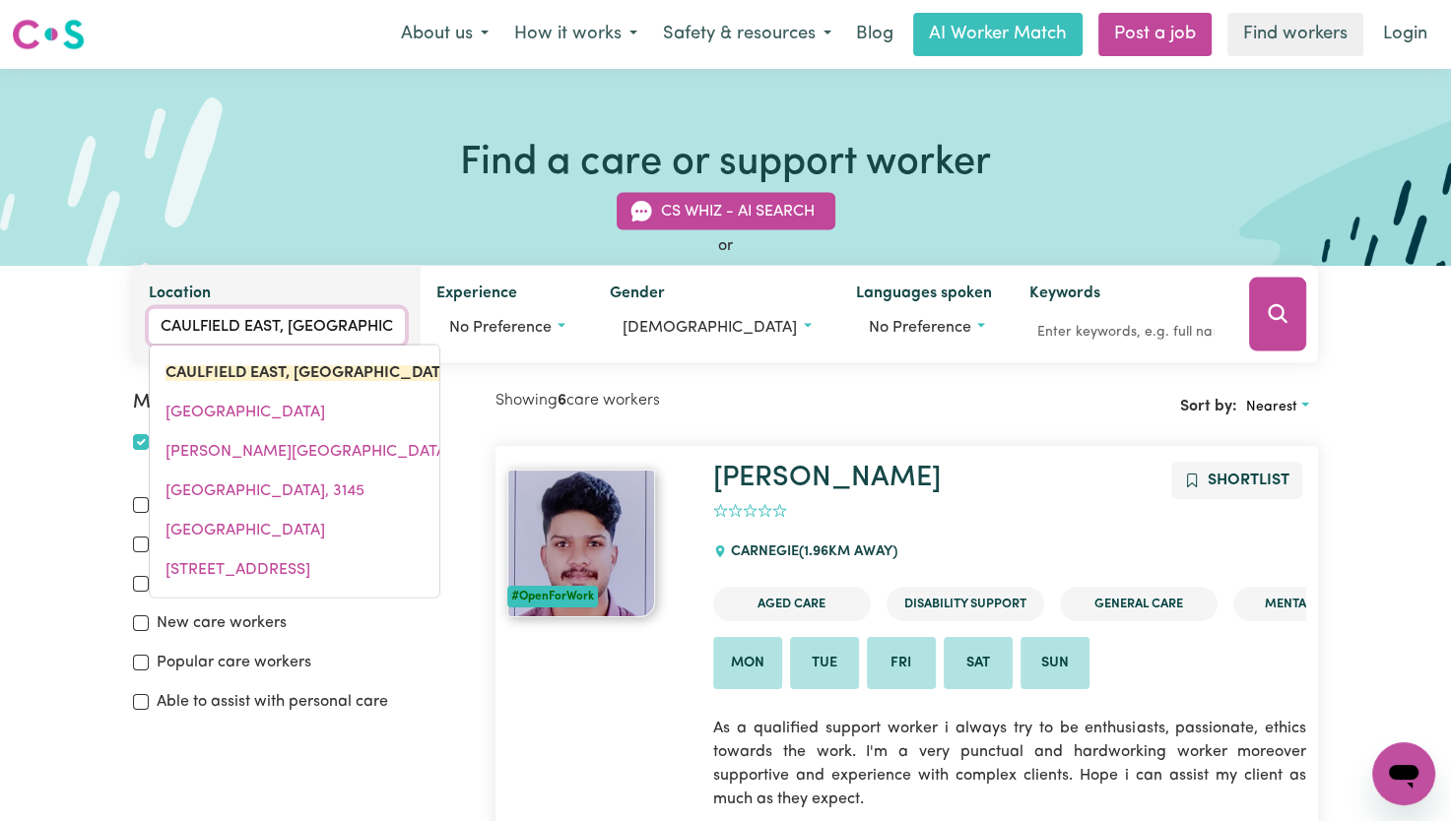
click at [344, 333] on input "CAULFIELD EAST, [GEOGRAPHIC_DATA]" at bounding box center [277, 326] width 256 height 35
click at [384, 315] on input "CAULFIELD EAST, [GEOGRAPHIC_DATA]" at bounding box center [277, 326] width 256 height 35
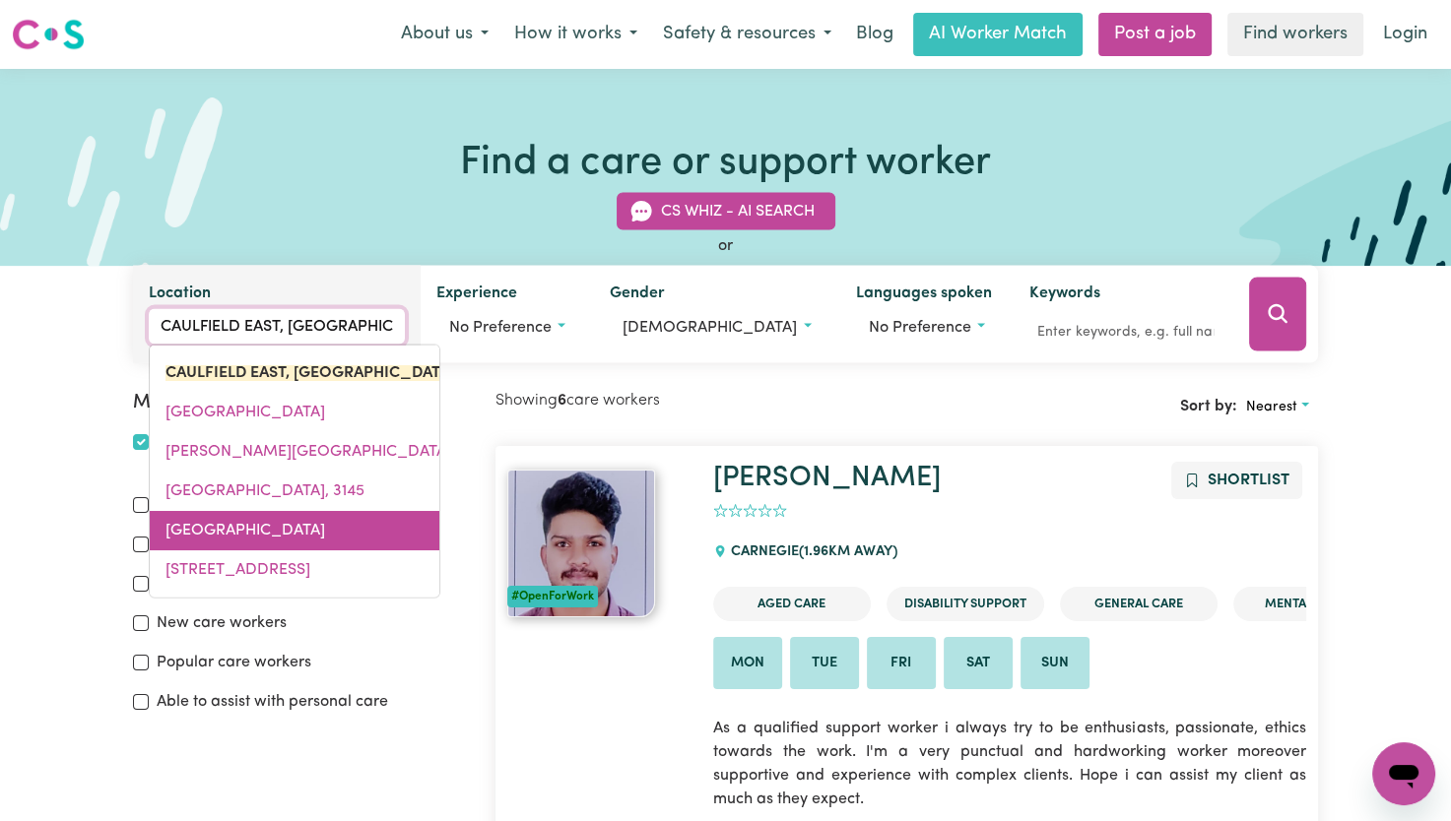
click at [379, 521] on link "[GEOGRAPHIC_DATA]" at bounding box center [295, 530] width 290 height 39
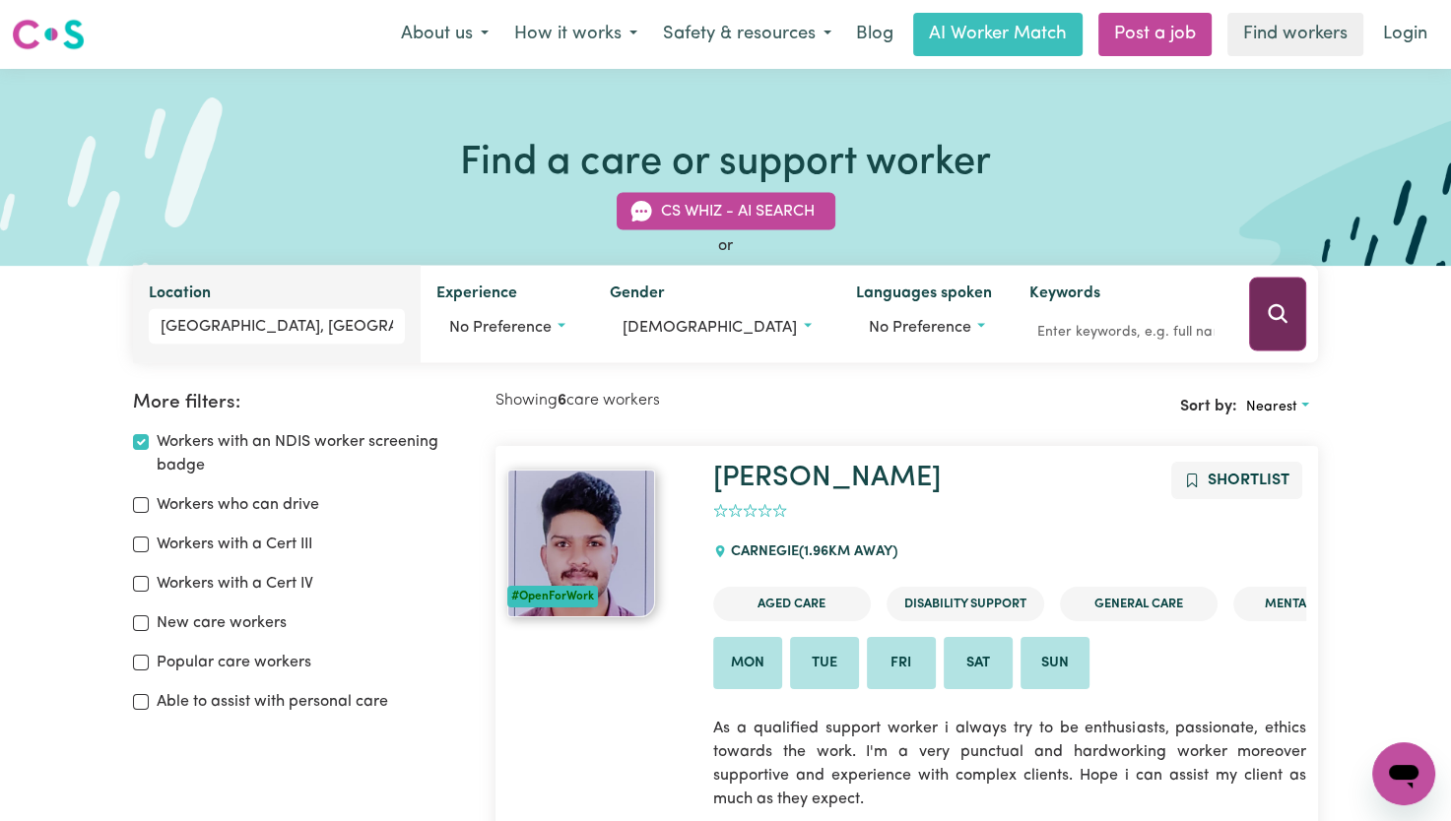
click at [1283, 313] on icon "Search" at bounding box center [1277, 313] width 19 height 19
click at [1102, 47] on link "Post a job" at bounding box center [1154, 34] width 113 height 43
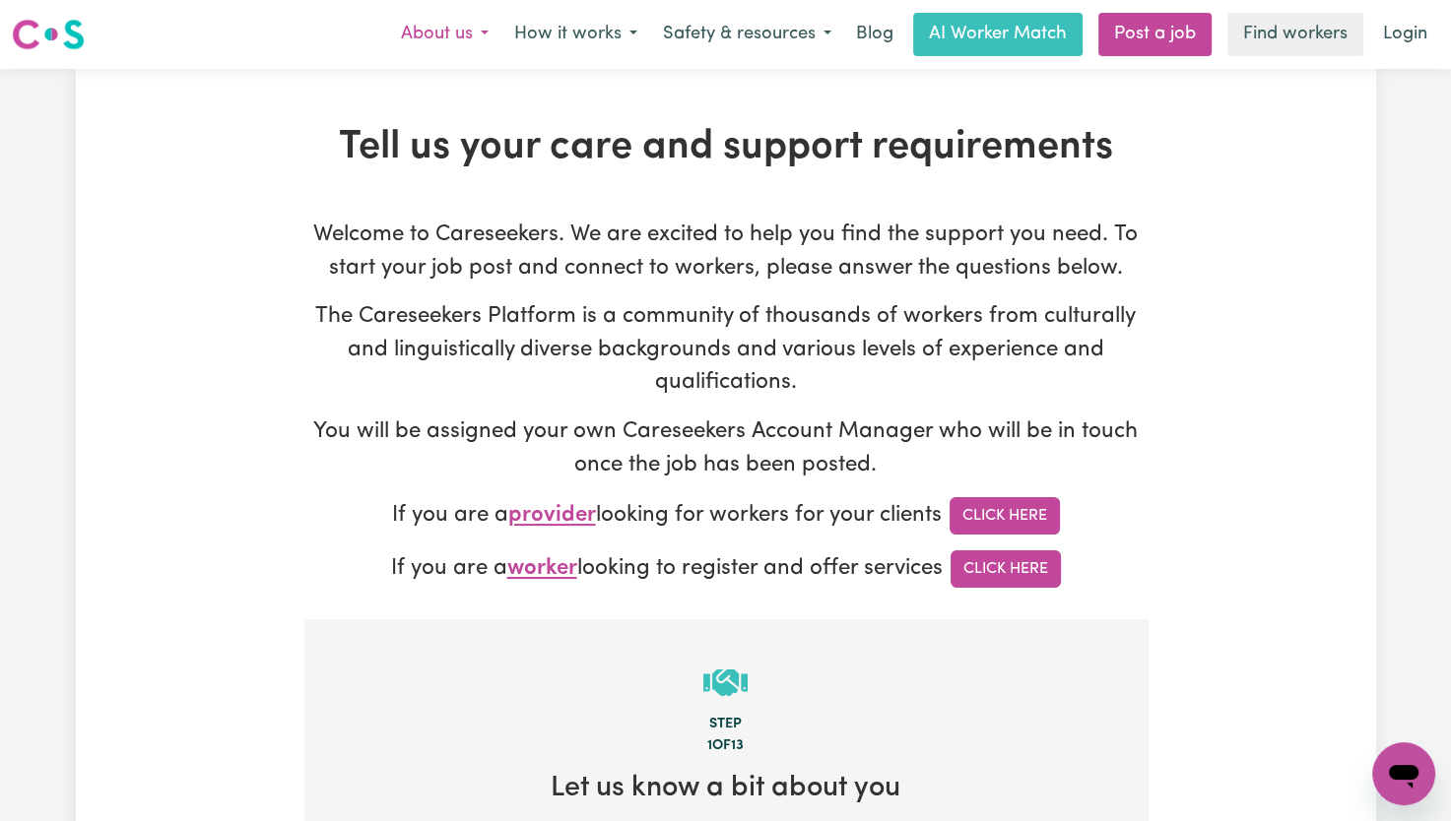
click at [461, 42] on button "About us" at bounding box center [444, 34] width 113 height 41
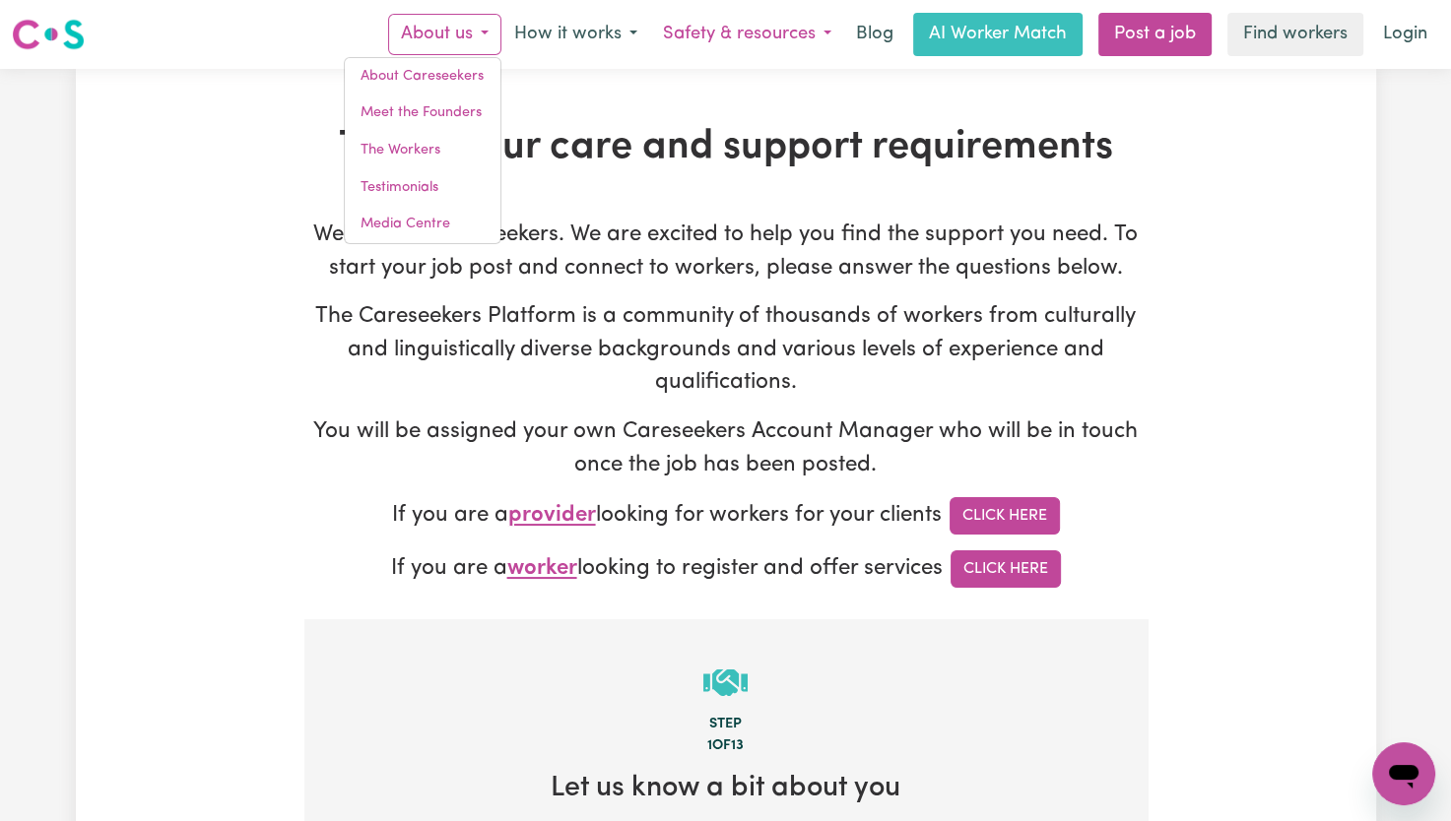
click at [773, 38] on button "Safety & resources" at bounding box center [747, 34] width 194 height 41
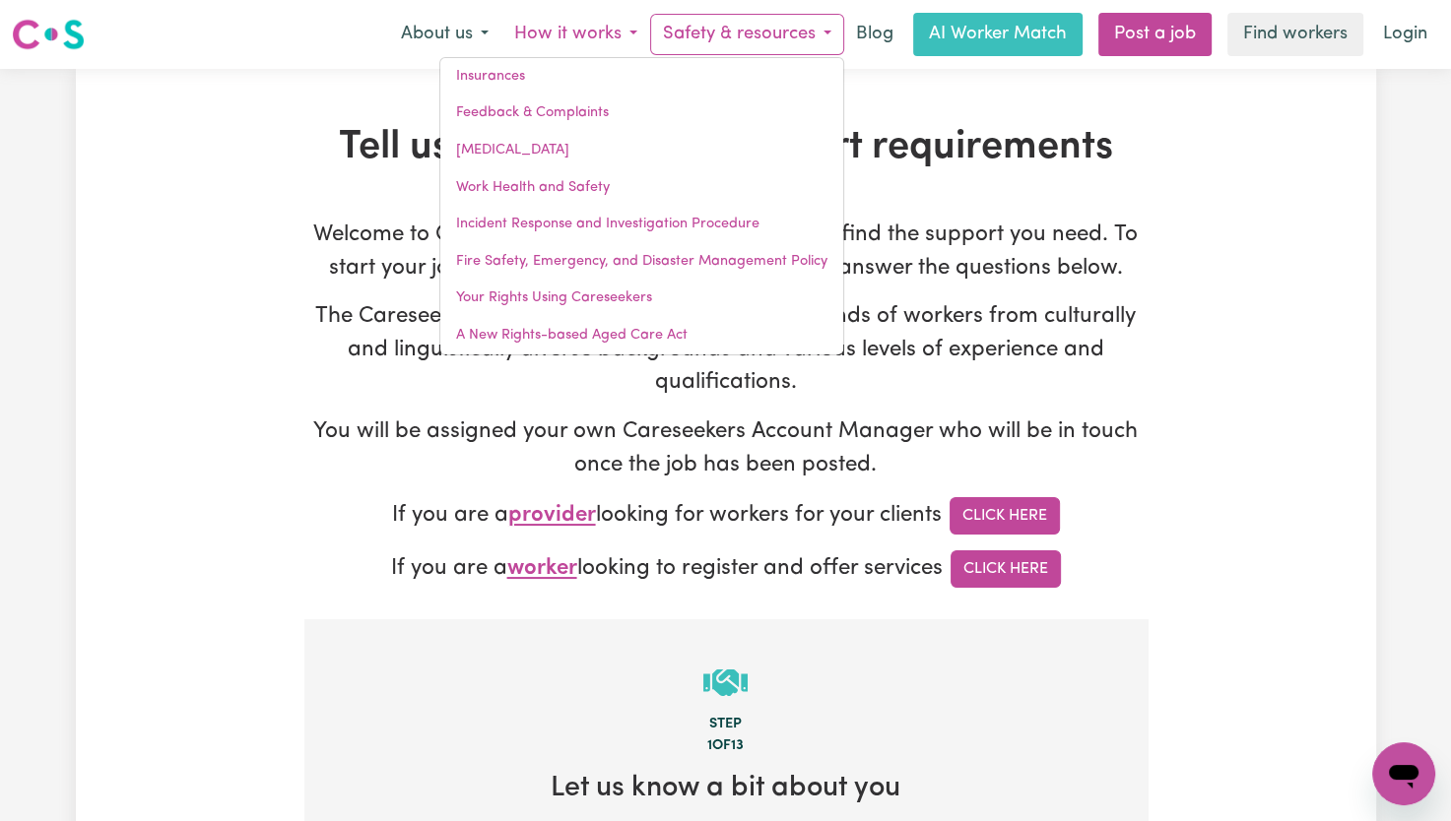
click at [637, 26] on button "How it works" at bounding box center [575, 34] width 149 height 41
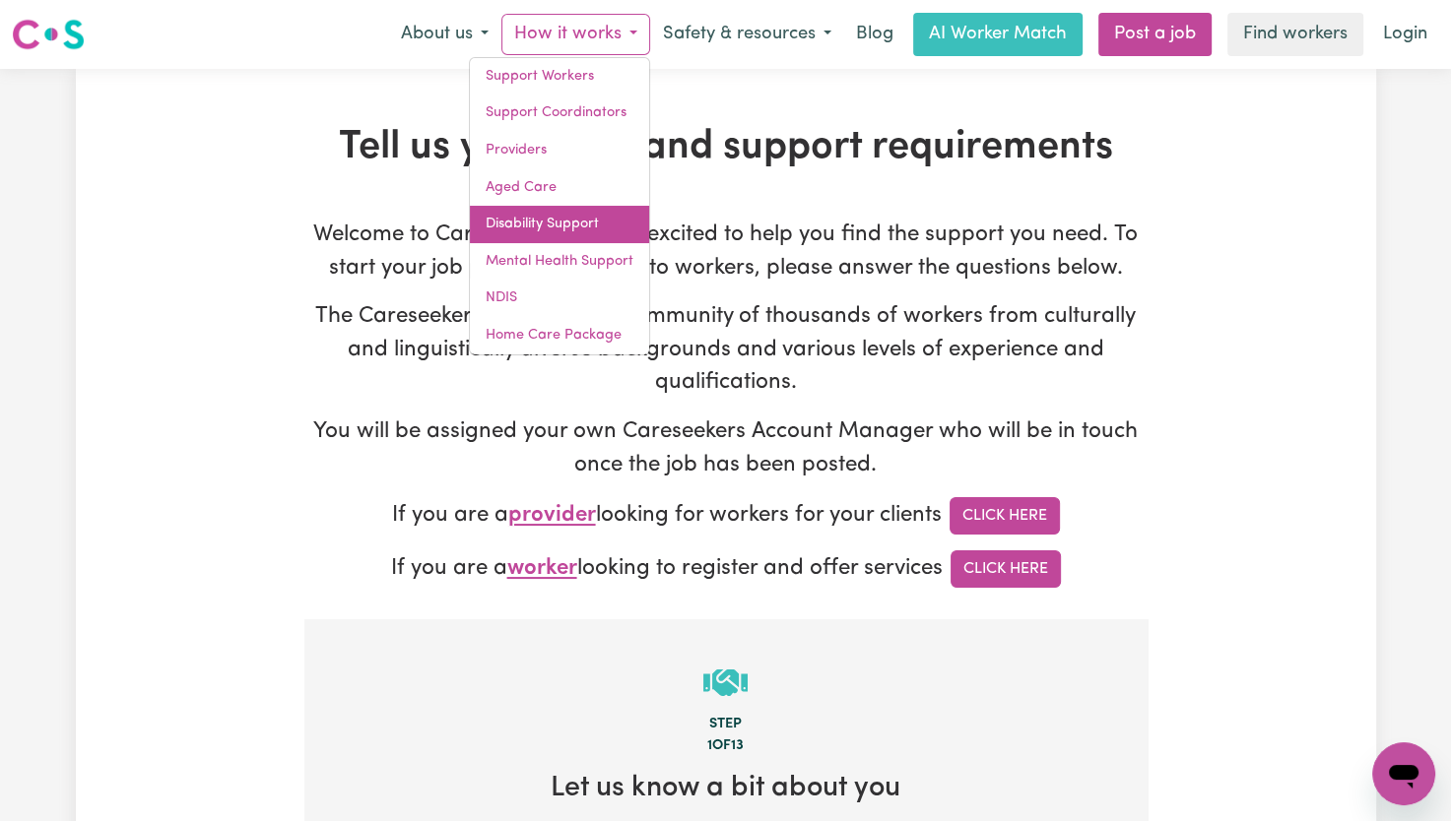
click at [534, 232] on link "Disability Support" at bounding box center [559, 224] width 179 height 37
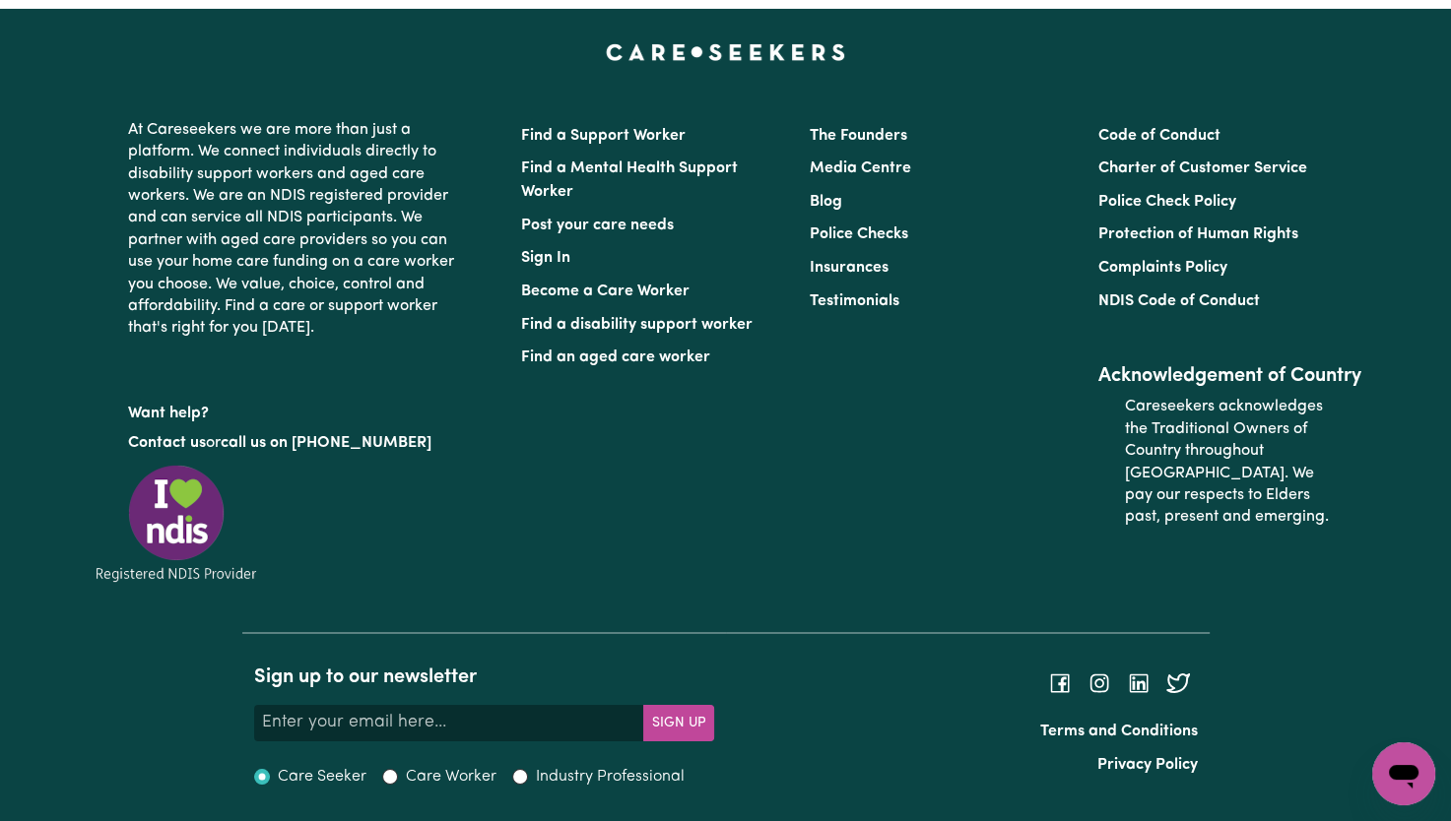
scroll to position [6761, 0]
